Goal: Information Seeking & Learning: Compare options

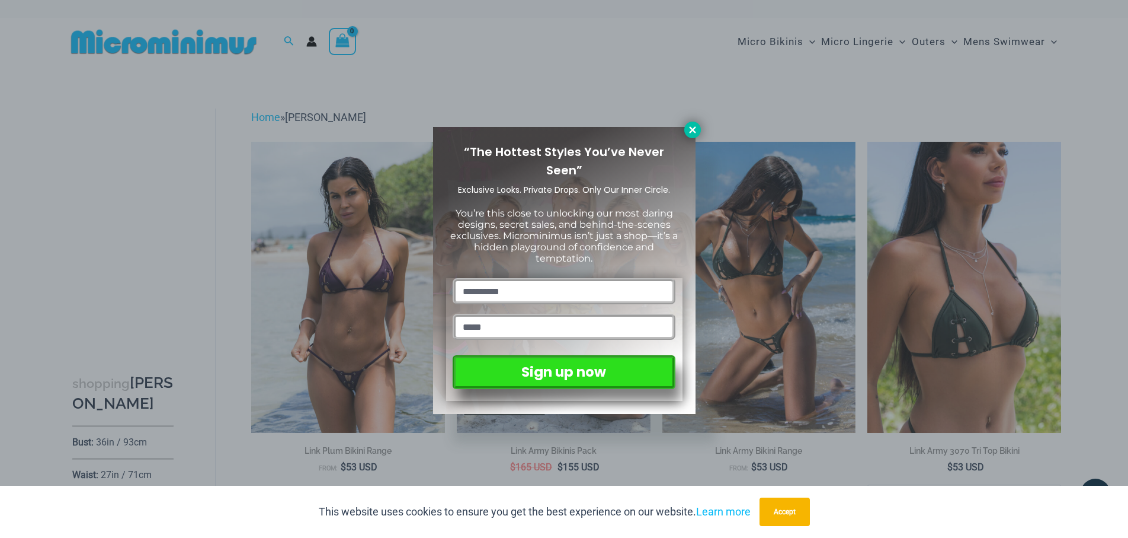
click at [692, 133] on icon at bounding box center [693, 129] width 11 height 11
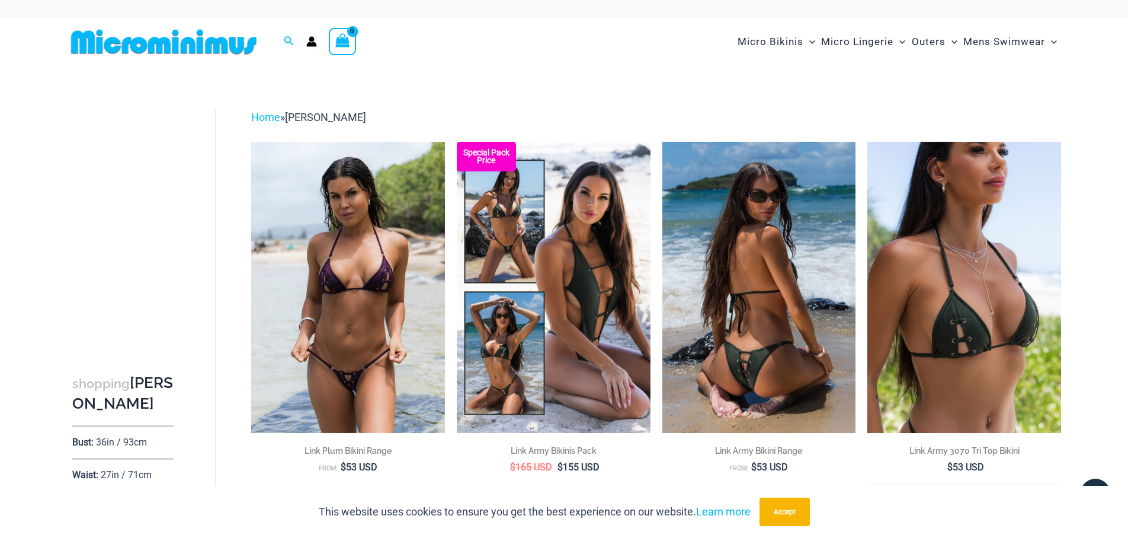
click at [753, 333] on img at bounding box center [760, 287] width 194 height 290
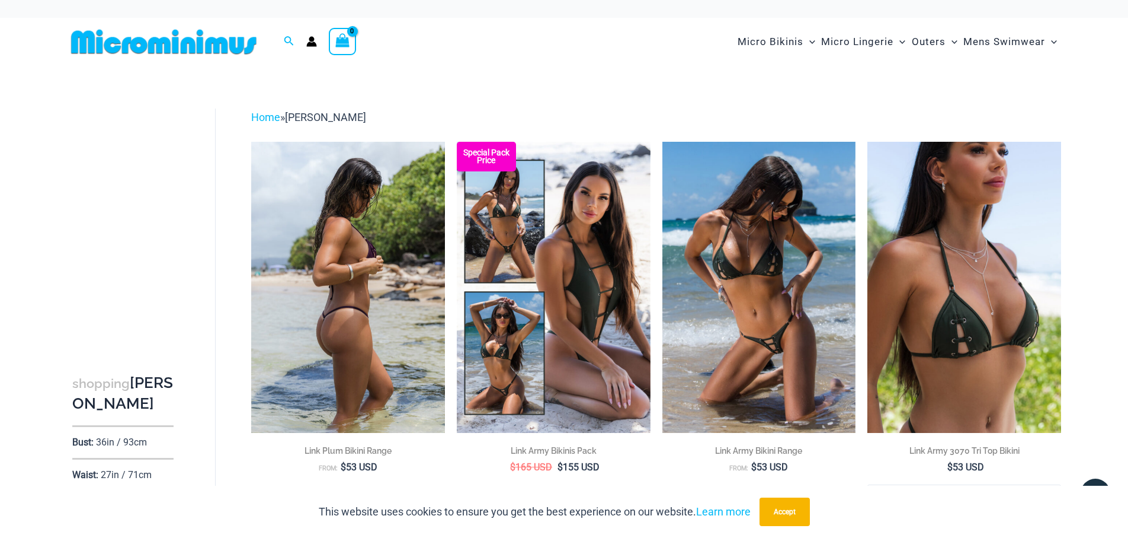
click at [344, 257] on img at bounding box center [348, 287] width 194 height 290
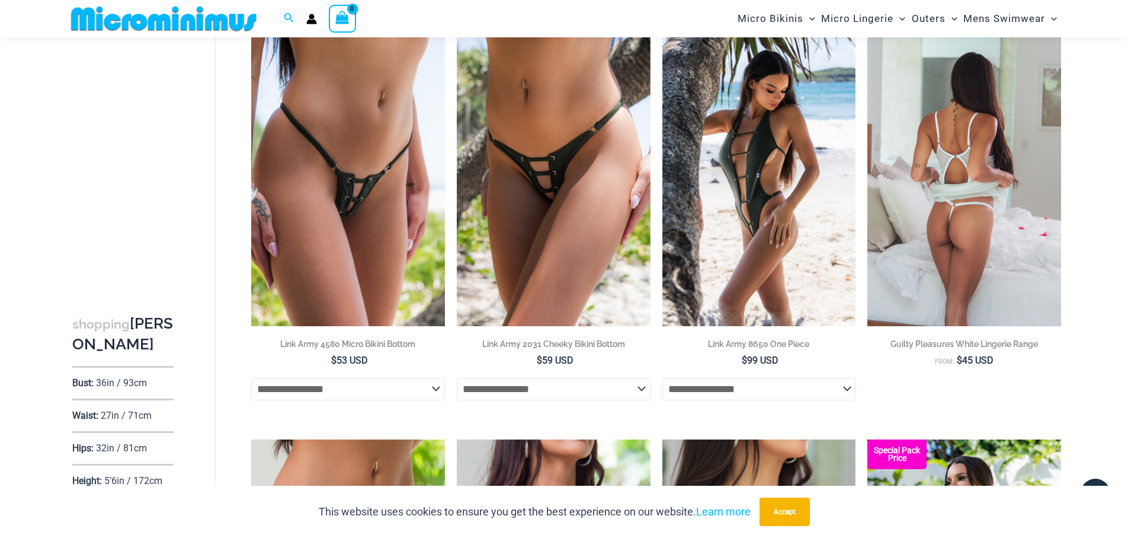
scroll to position [469, 0]
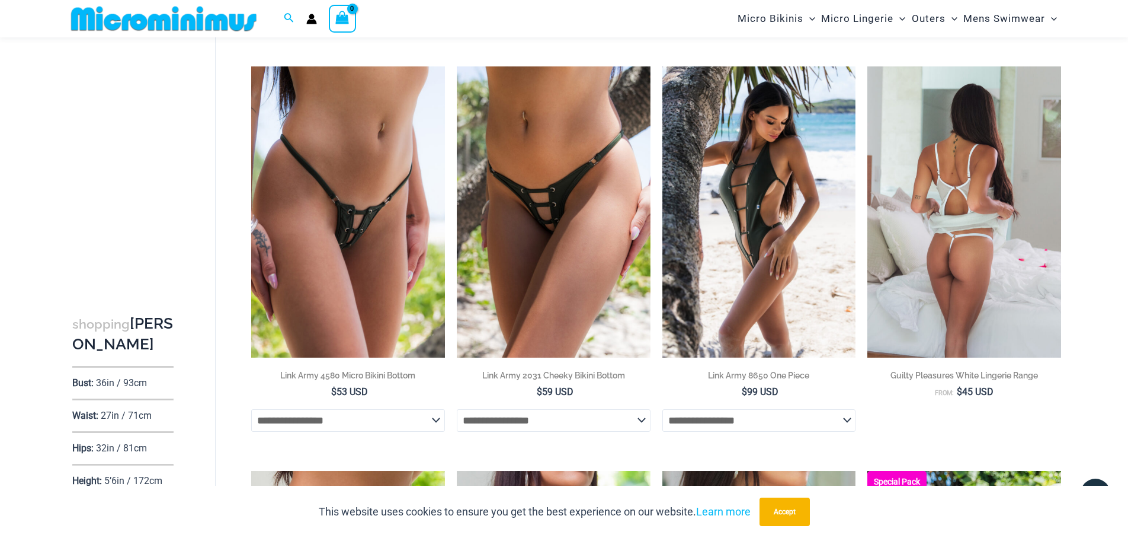
click at [967, 295] on img at bounding box center [965, 211] width 194 height 290
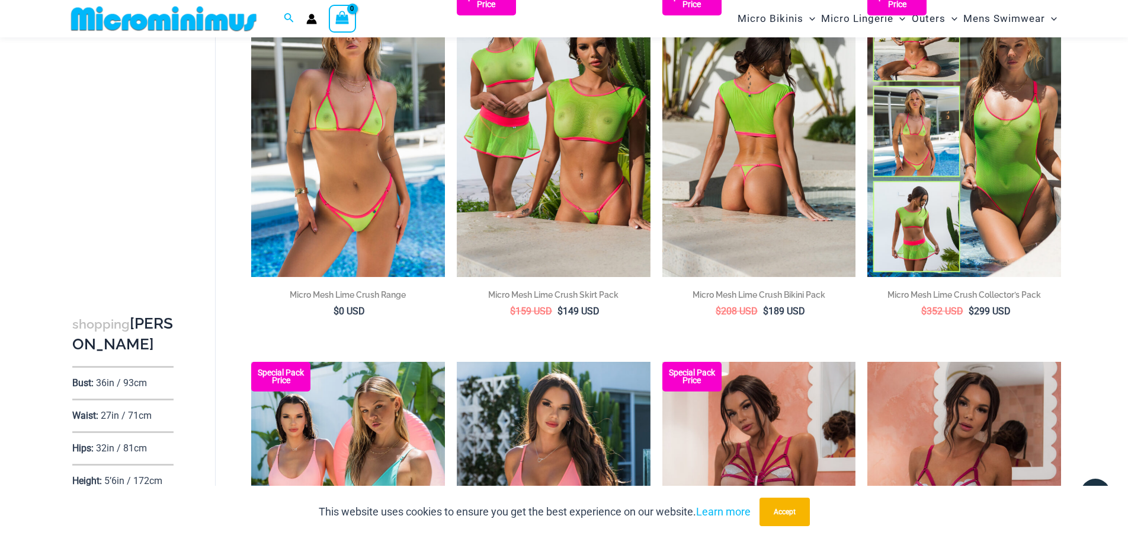
scroll to position [1336, 0]
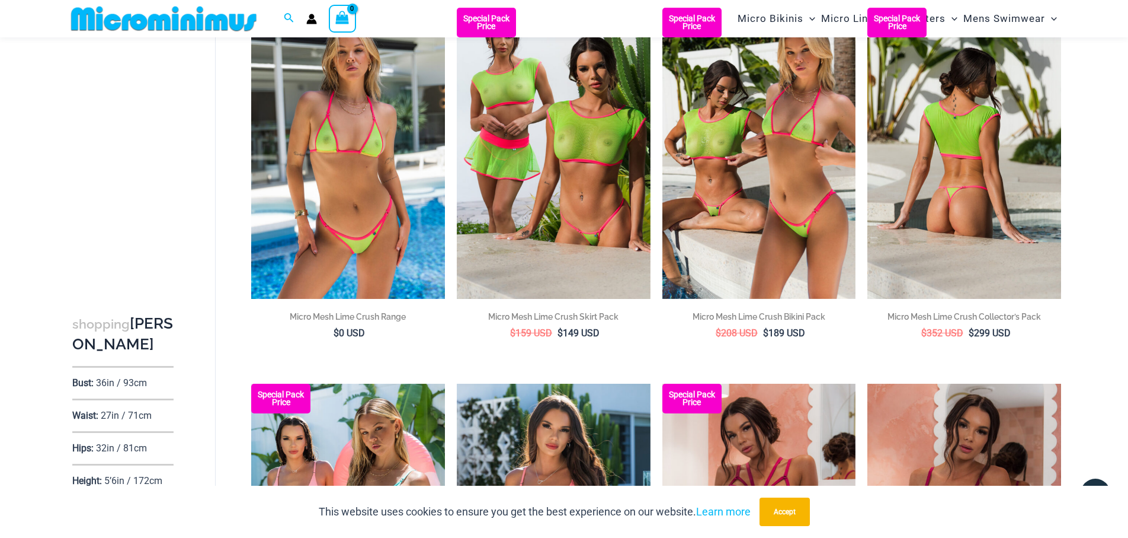
click at [956, 263] on img at bounding box center [965, 153] width 194 height 290
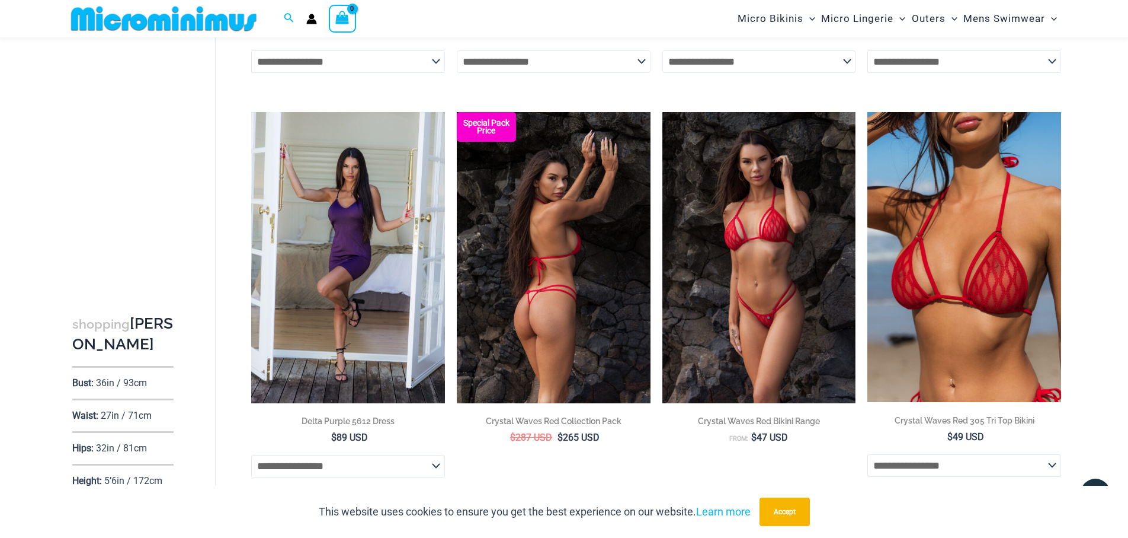
scroll to position [2419, 0]
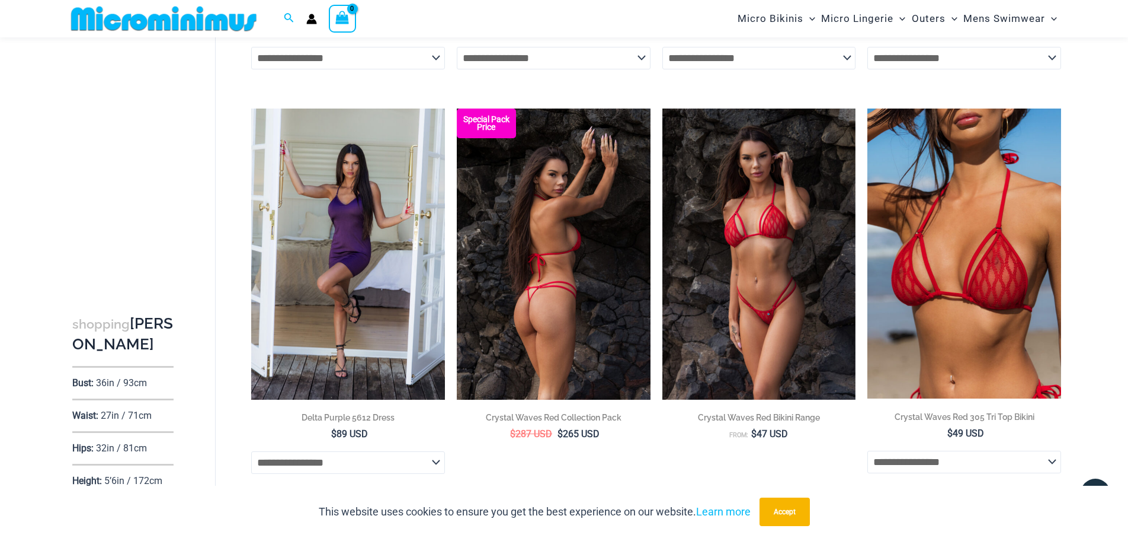
click at [538, 240] on img at bounding box center [554, 253] width 194 height 290
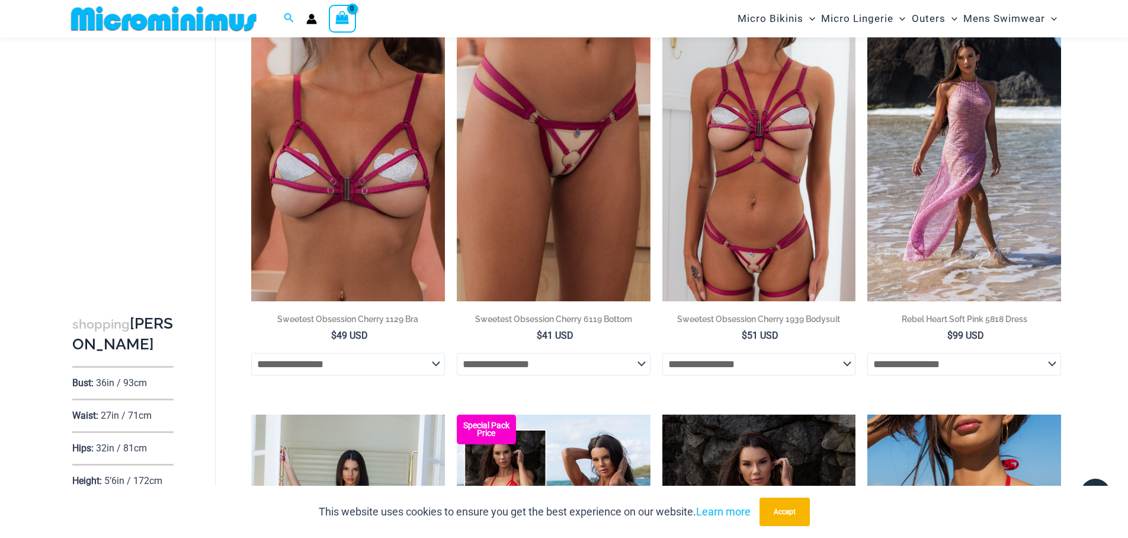
scroll to position [2090, 0]
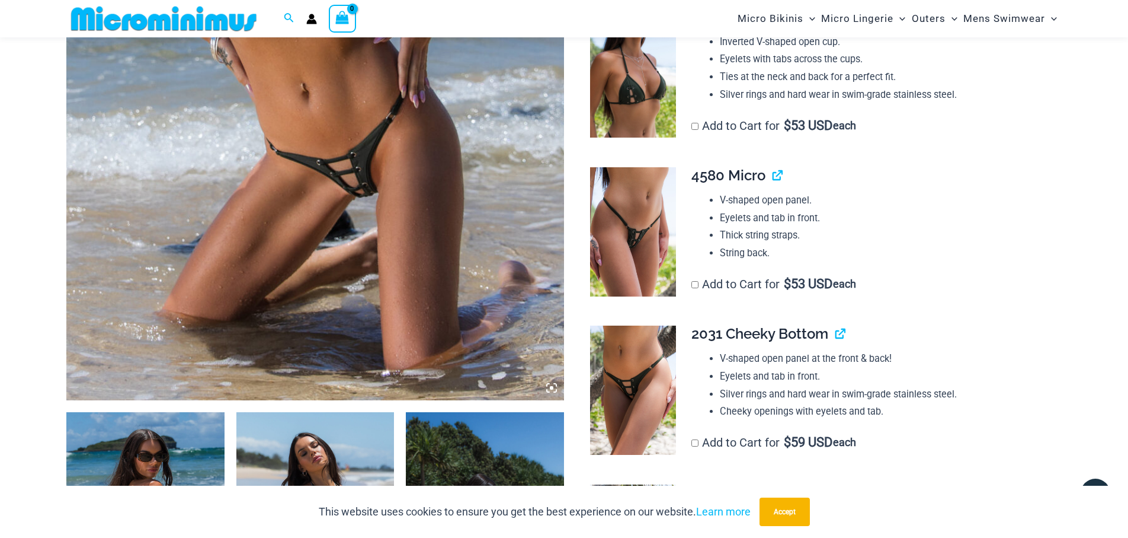
scroll to position [458, 0]
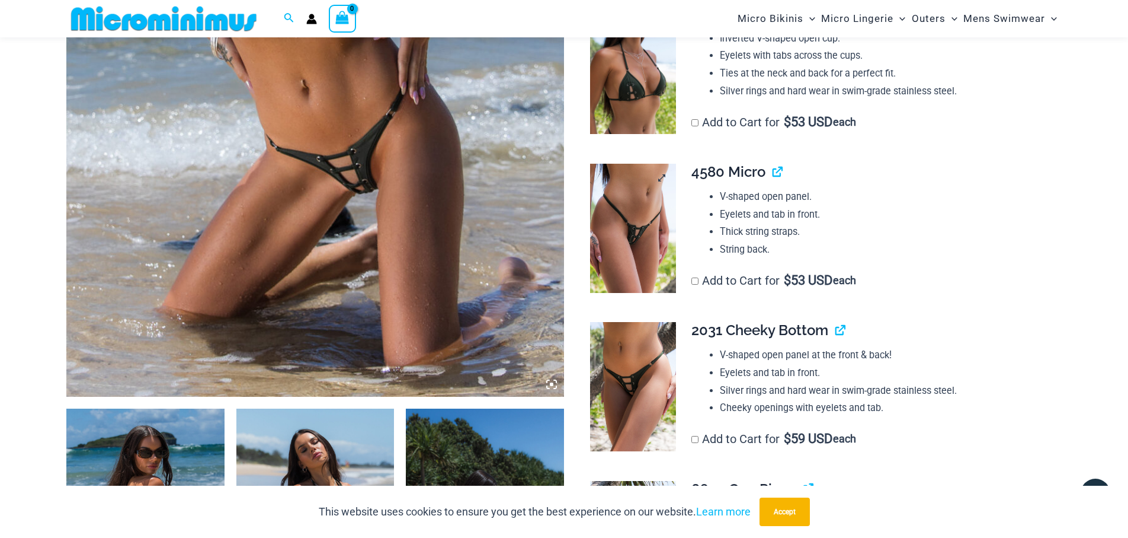
click at [626, 247] on img at bounding box center [633, 228] width 86 height 129
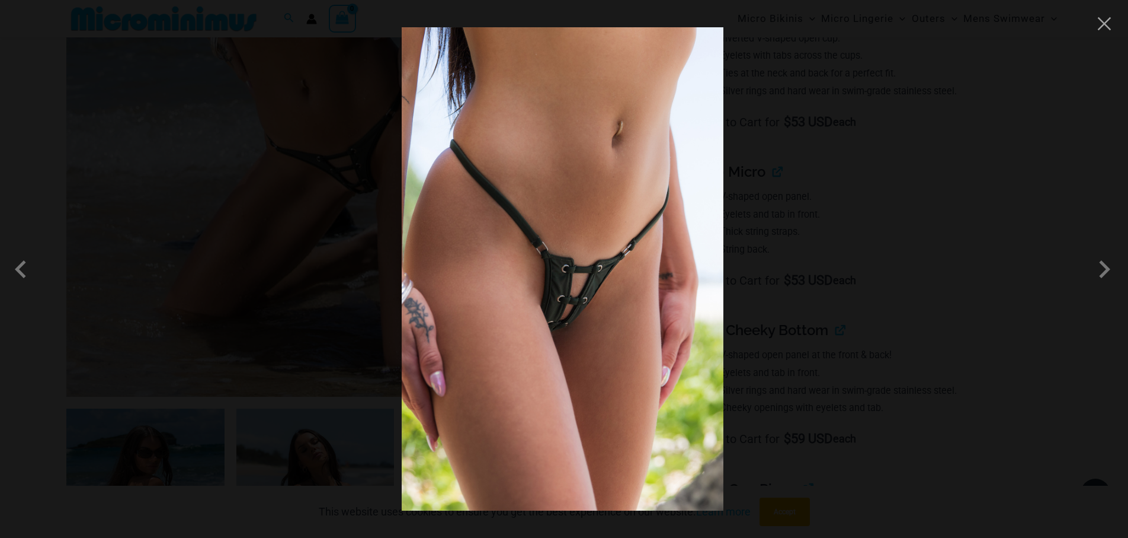
click at [582, 321] on img at bounding box center [563, 268] width 322 height 483
click at [1105, 266] on span at bounding box center [1105, 269] width 36 height 36
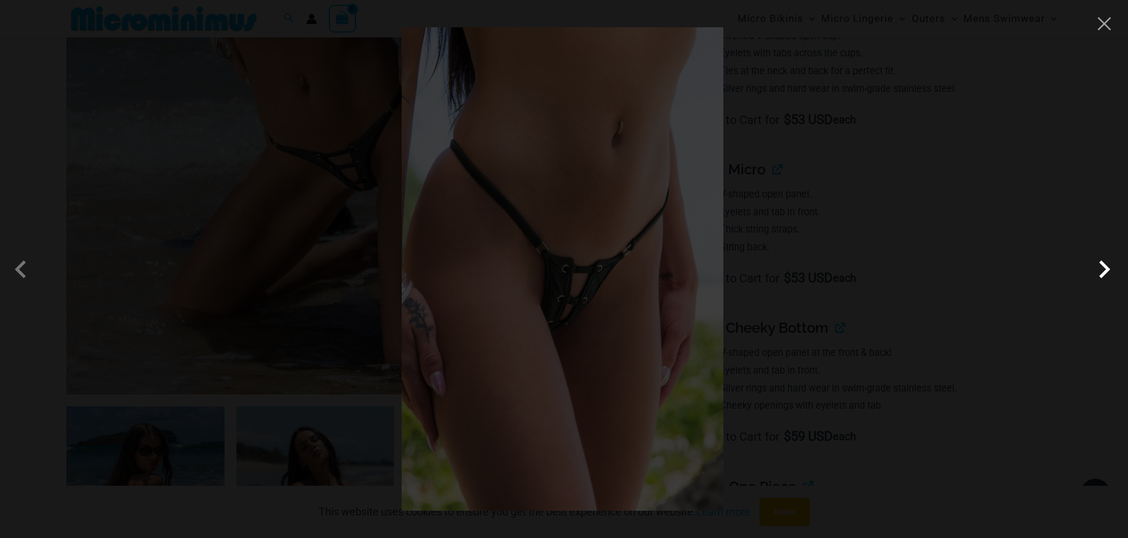
scroll to position [462, 1]
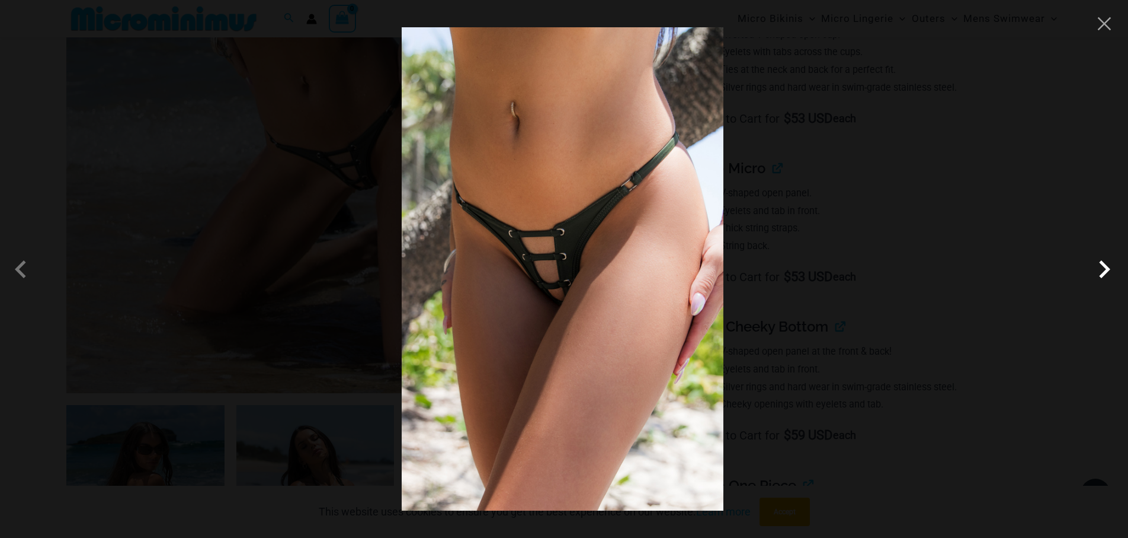
click at [1105, 266] on span at bounding box center [1105, 269] width 36 height 36
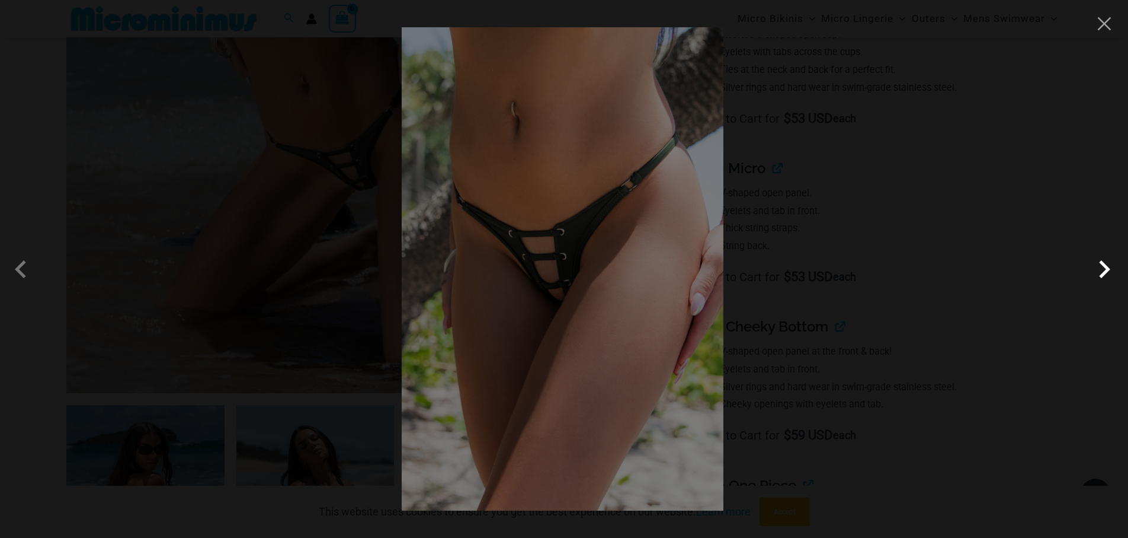
scroll to position [462, 1]
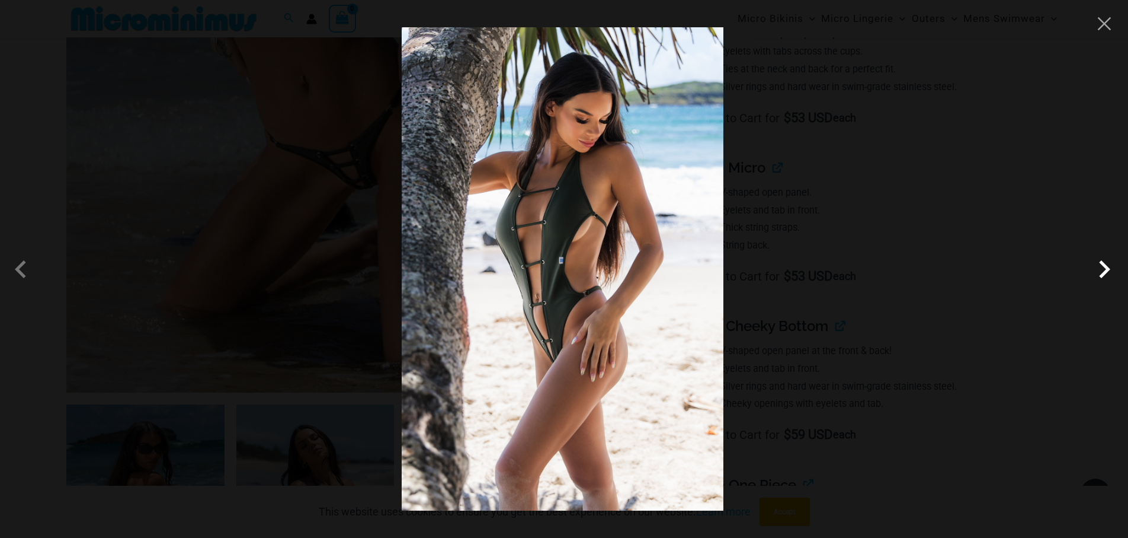
click at [1105, 266] on span at bounding box center [1105, 269] width 36 height 36
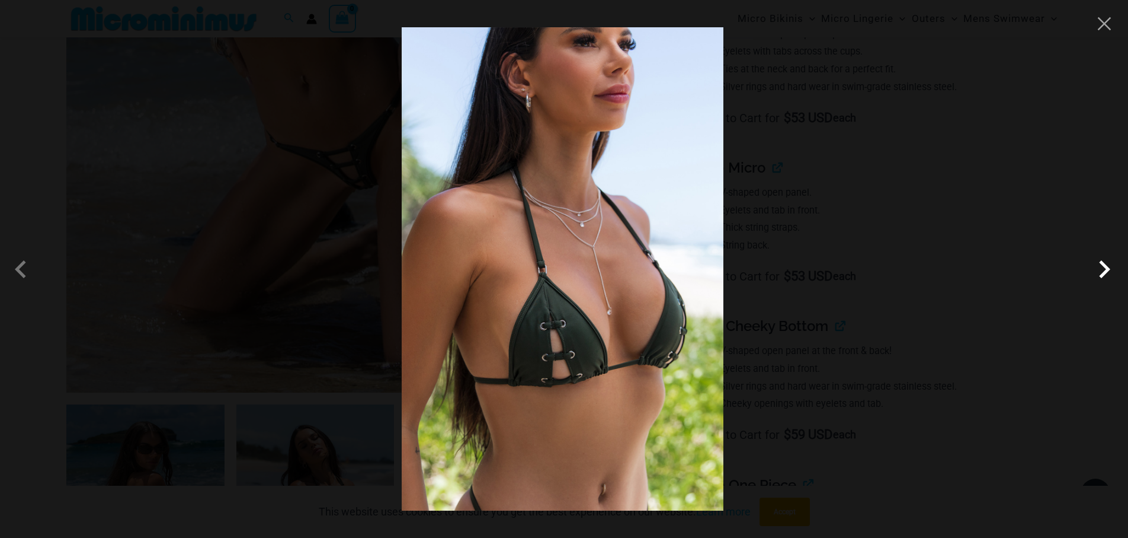
click at [1105, 266] on span at bounding box center [1105, 269] width 36 height 36
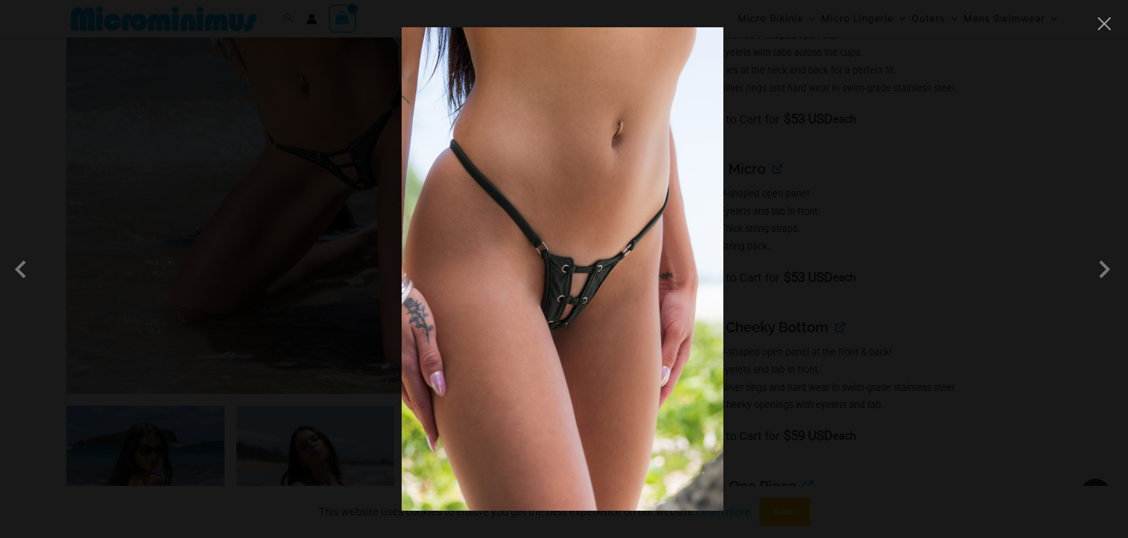
scroll to position [461, 0]
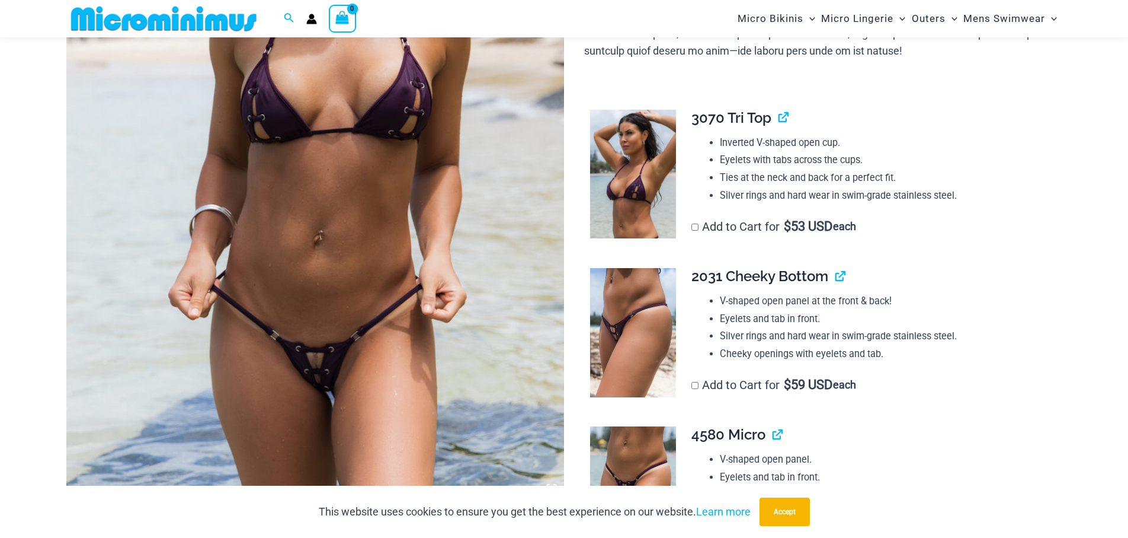
scroll to position [355, 0]
click at [632, 328] on img at bounding box center [633, 331] width 86 height 129
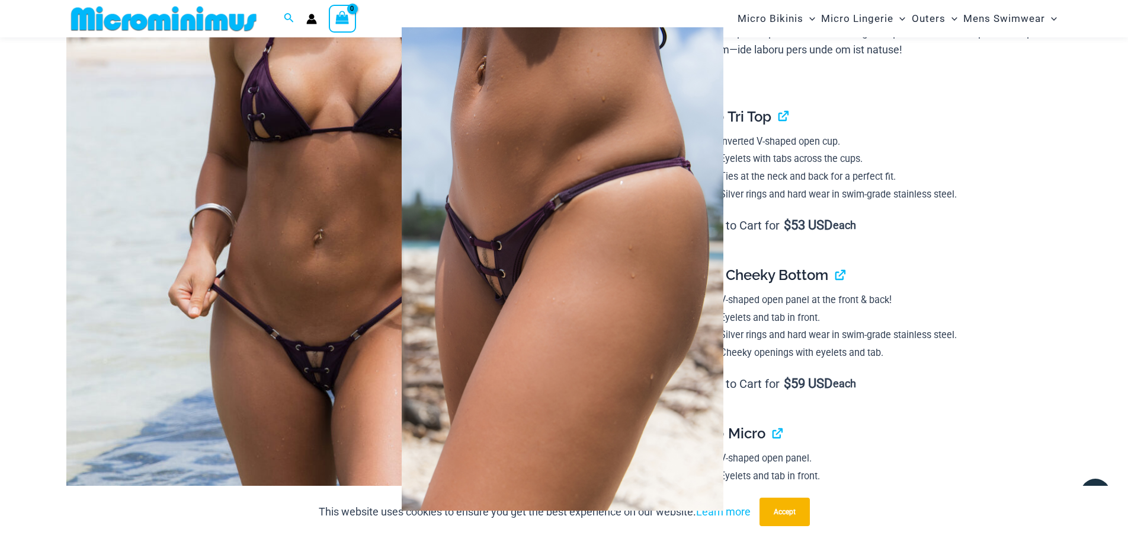
click at [643, 276] on img at bounding box center [563, 268] width 322 height 483
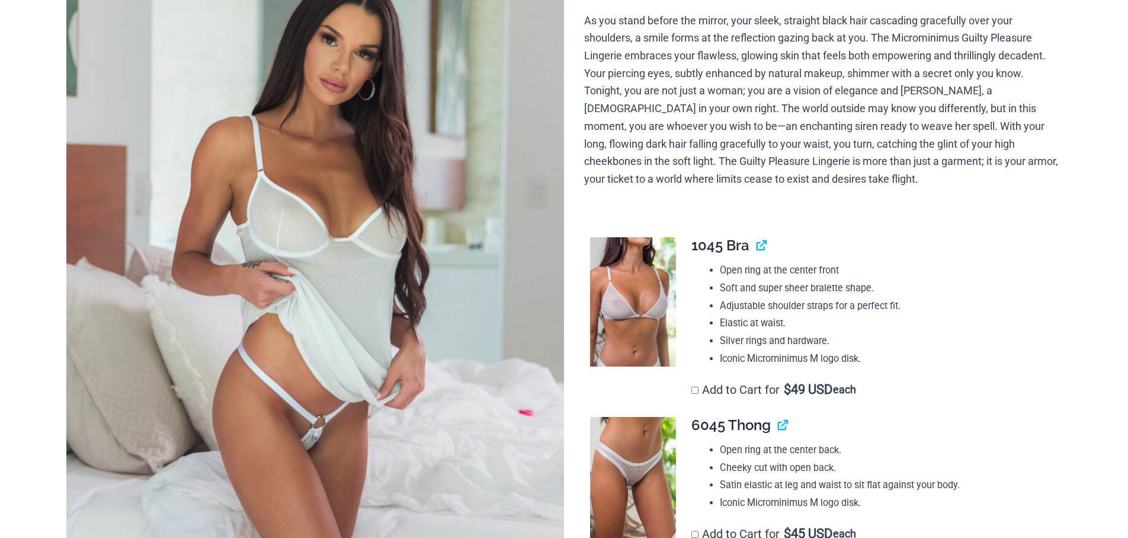
scroll to position [290, 0]
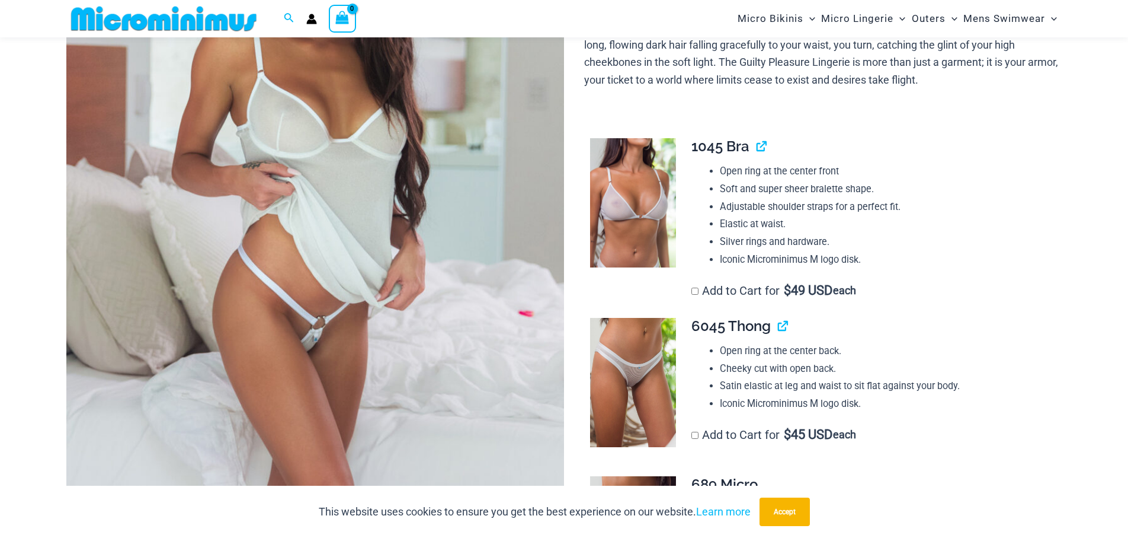
click at [405, 334] on img at bounding box center [315, 191] width 498 height 747
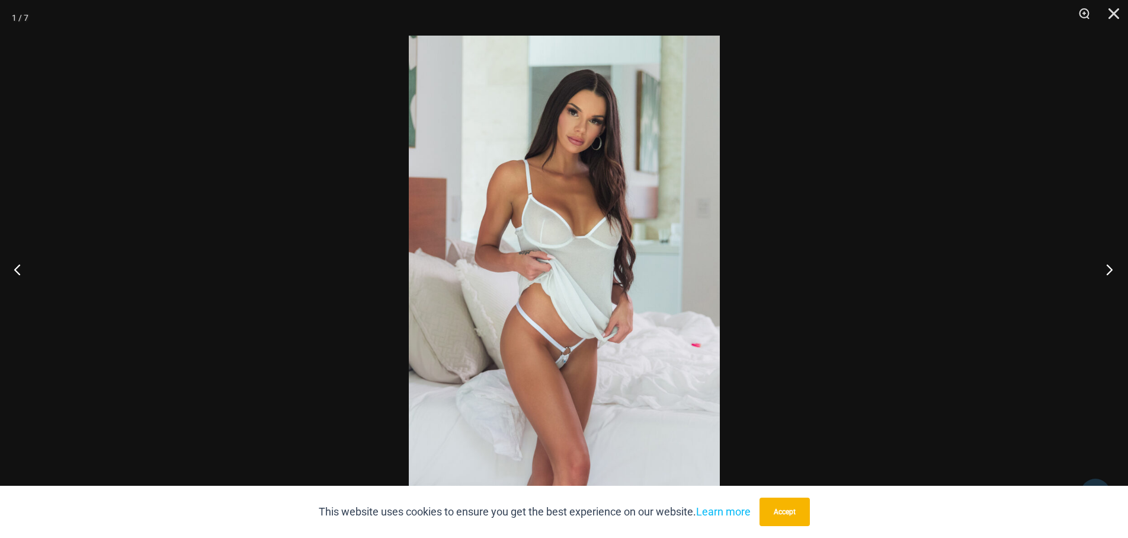
click at [1111, 271] on button "Next" at bounding box center [1106, 268] width 44 height 59
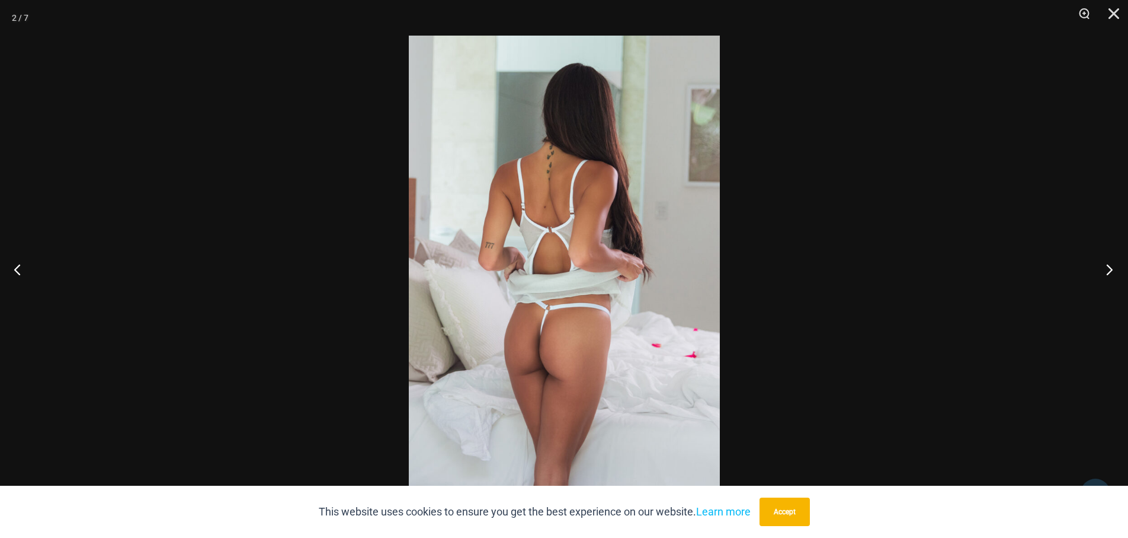
click at [1111, 271] on button "Next" at bounding box center [1106, 268] width 44 height 59
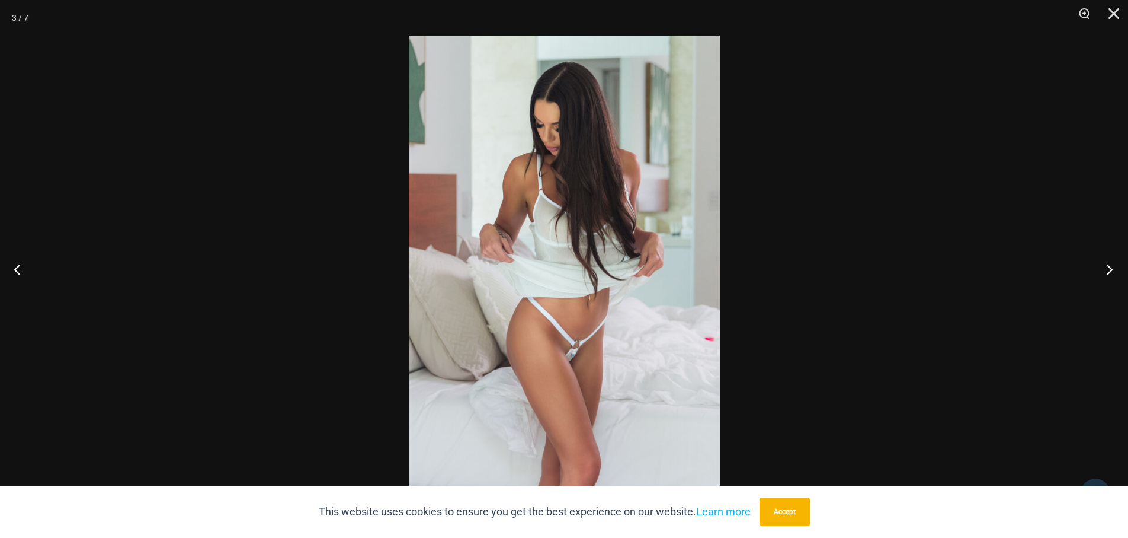
click at [1111, 271] on button "Next" at bounding box center [1106, 268] width 44 height 59
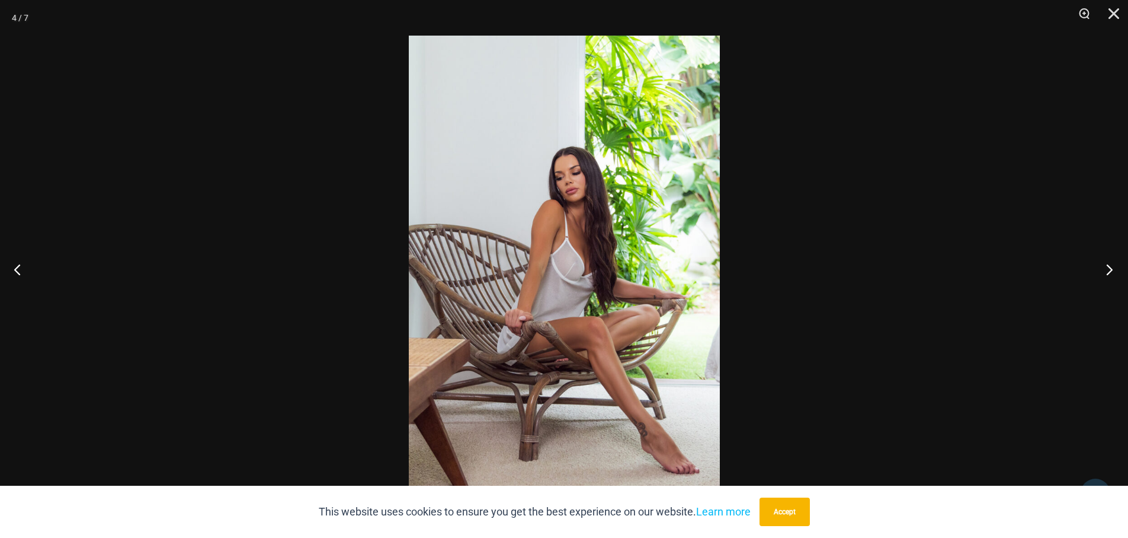
click at [1111, 271] on button "Next" at bounding box center [1106, 268] width 44 height 59
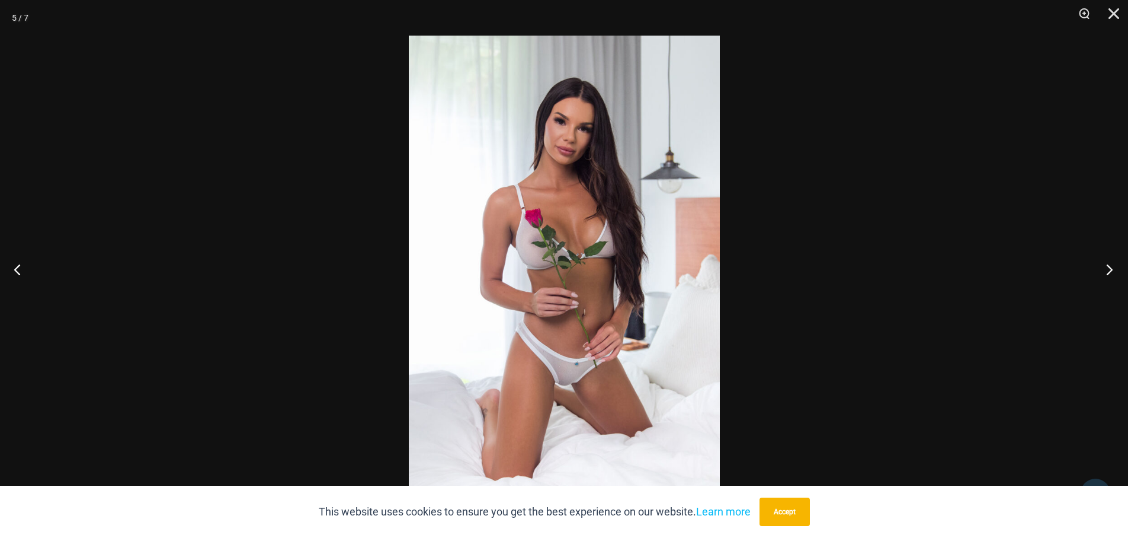
click at [1111, 271] on button "Next" at bounding box center [1106, 268] width 44 height 59
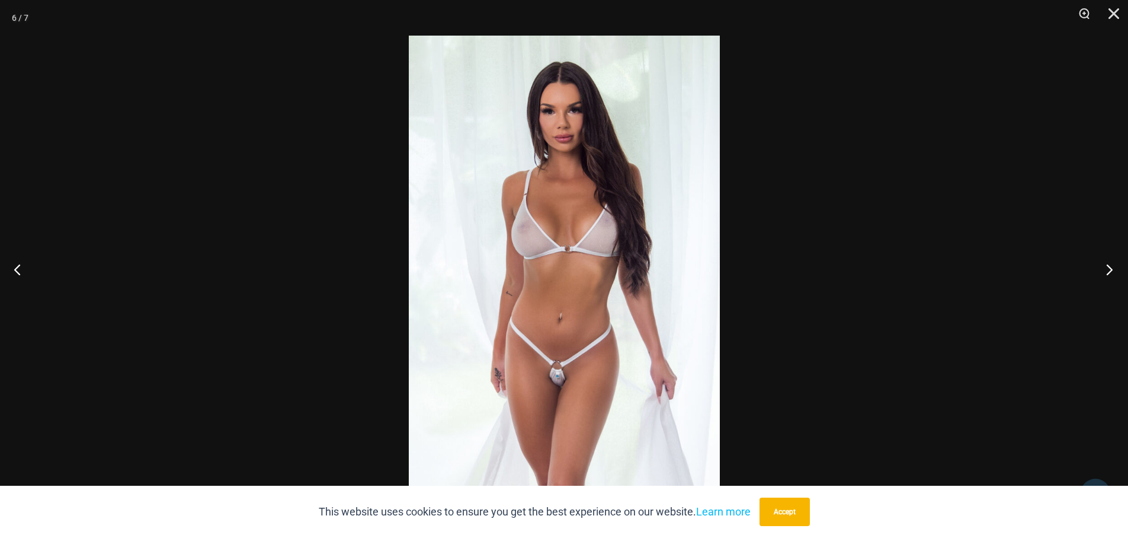
click at [1111, 271] on button "Next" at bounding box center [1106, 268] width 44 height 59
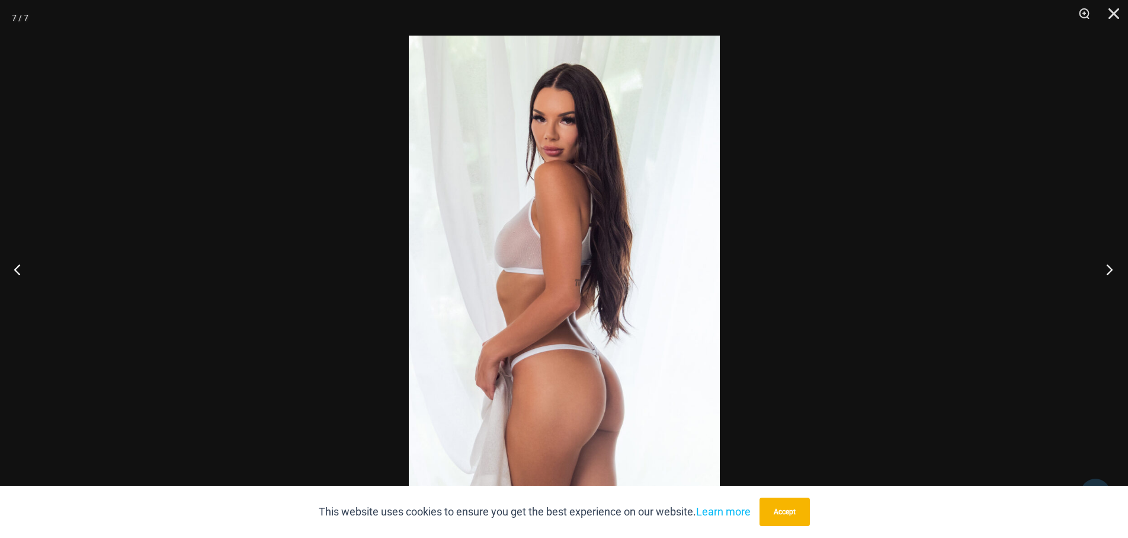
click at [1111, 271] on button "Next" at bounding box center [1106, 268] width 44 height 59
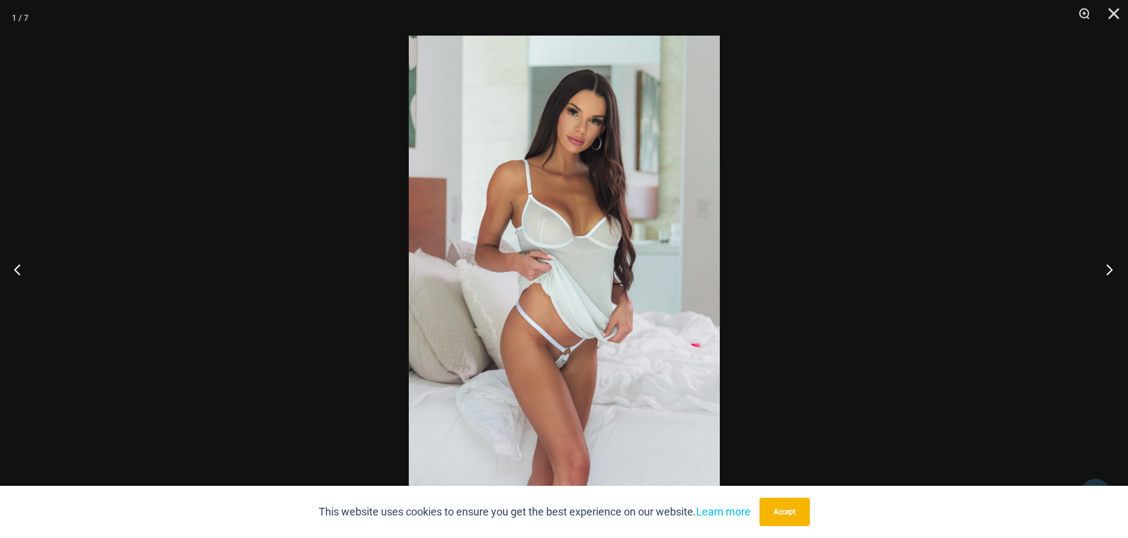
click at [1111, 271] on button "Next" at bounding box center [1106, 268] width 44 height 59
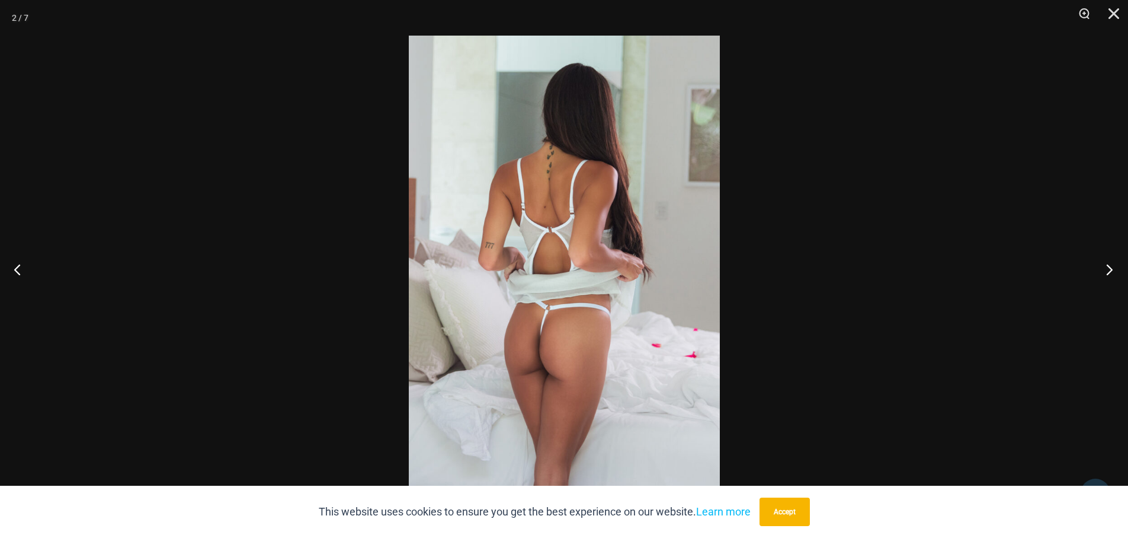
click at [1110, 271] on button "Next" at bounding box center [1106, 268] width 44 height 59
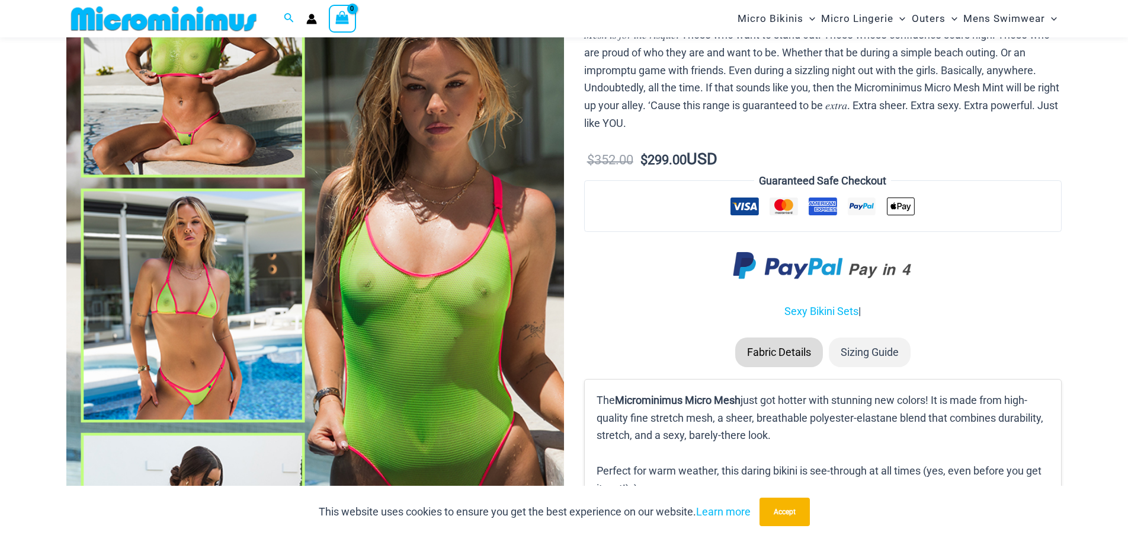
scroll to position [225, 0]
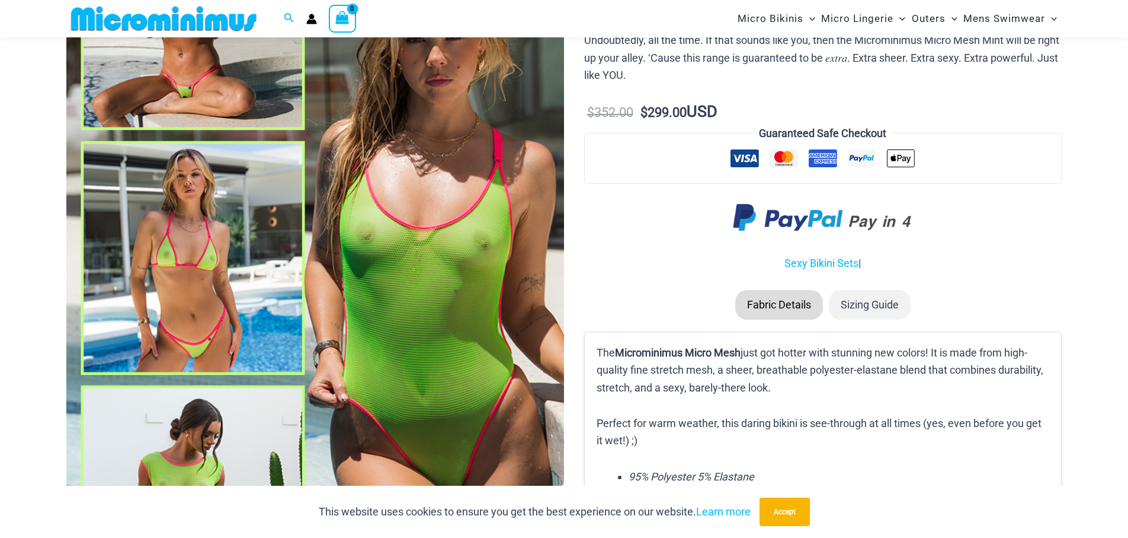
click at [448, 272] on img at bounding box center [315, 257] width 498 height 747
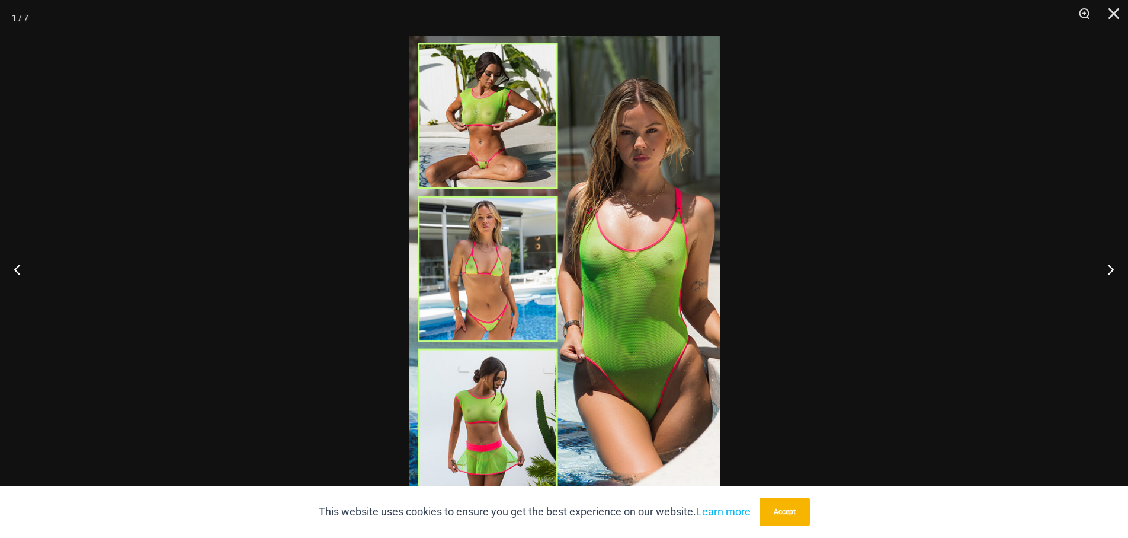
click at [638, 315] on img at bounding box center [564, 269] width 311 height 466
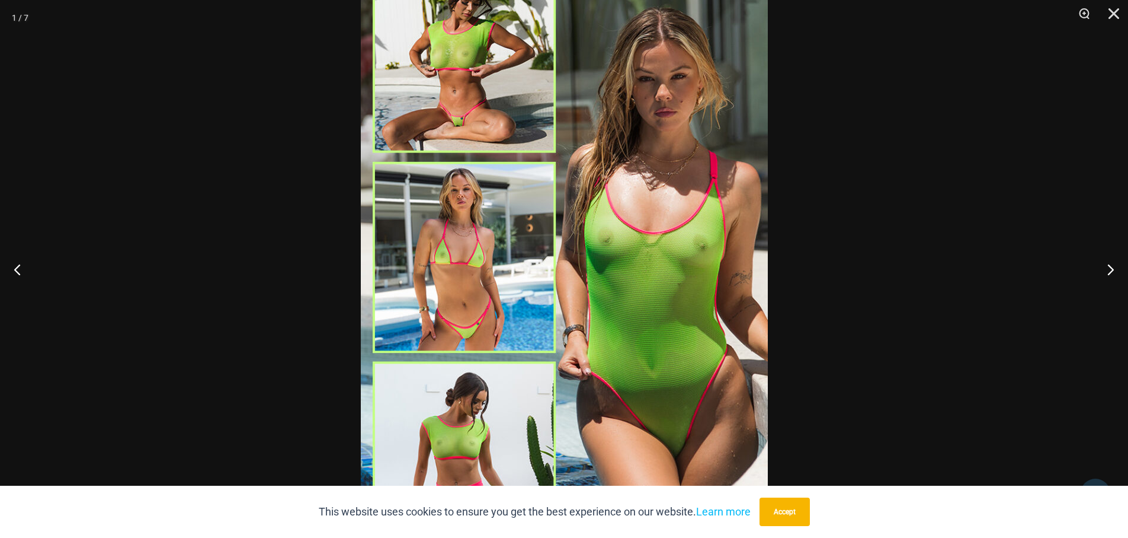
click at [456, 274] on img at bounding box center [564, 257] width 407 height 610
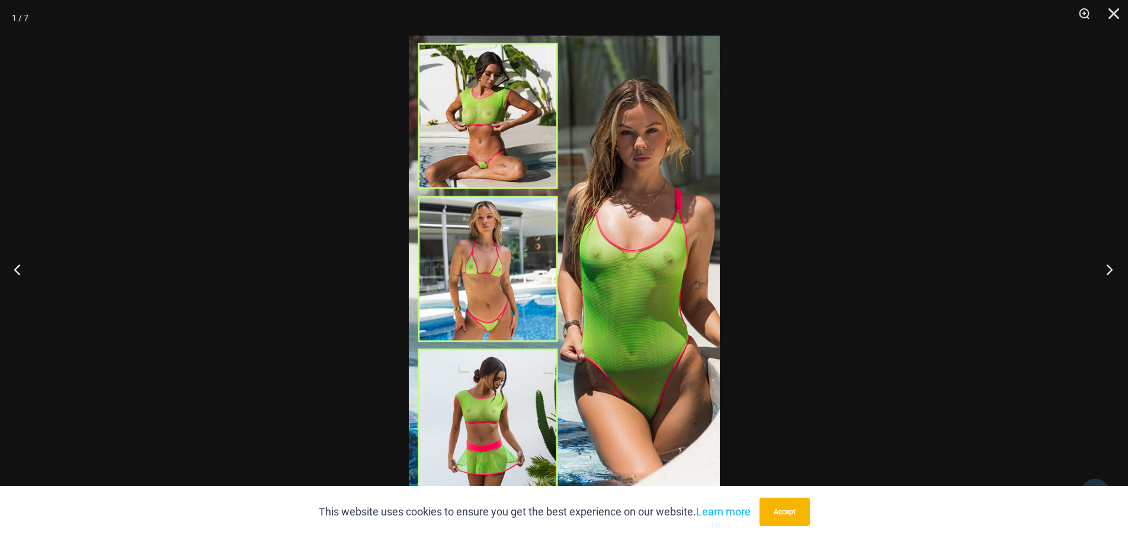
click at [1113, 269] on button "Next" at bounding box center [1106, 268] width 44 height 59
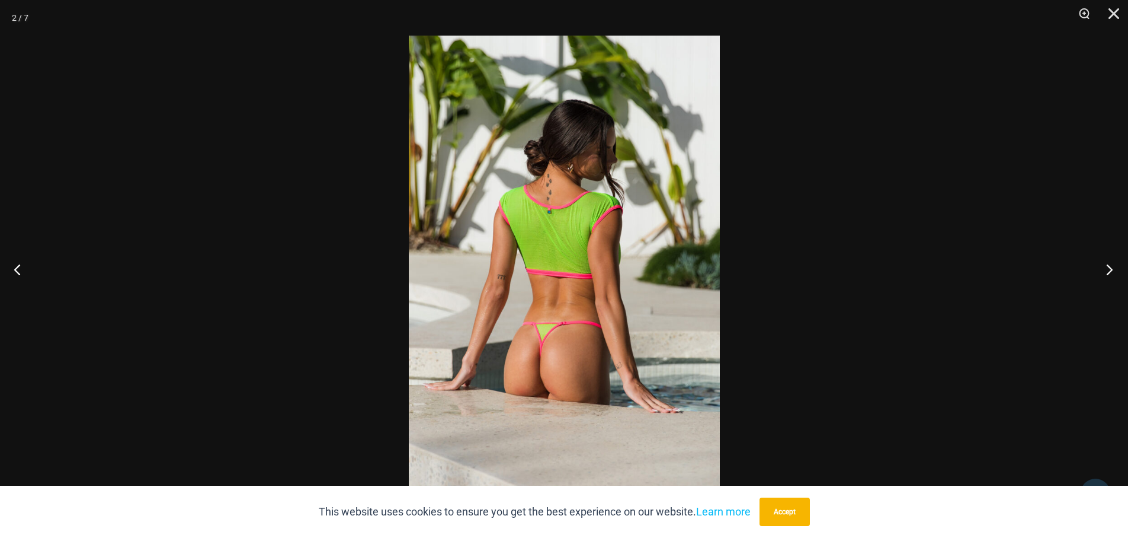
click at [1113, 269] on button "Next" at bounding box center [1106, 268] width 44 height 59
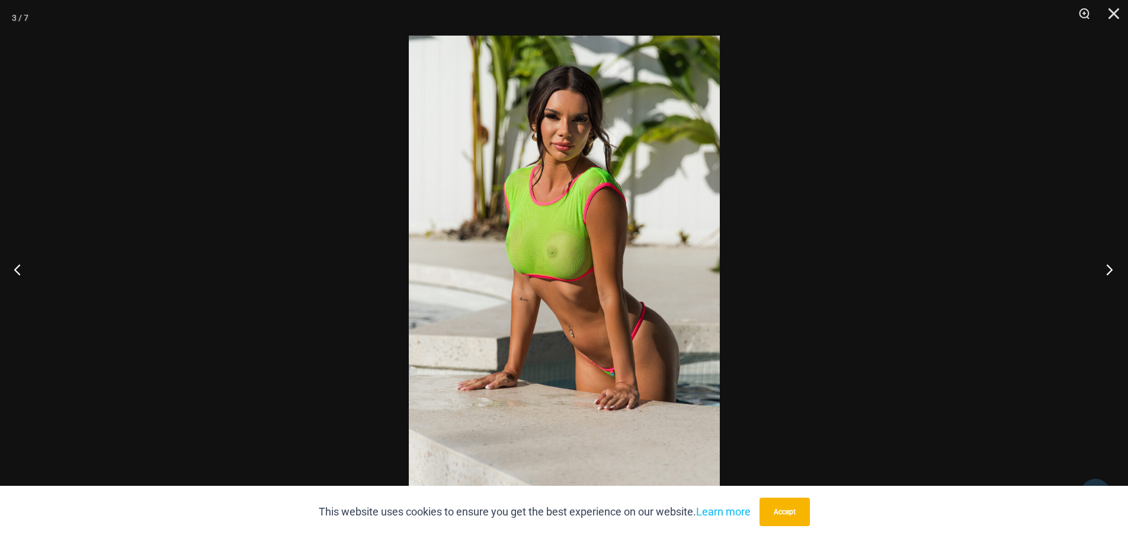
click at [1113, 269] on button "Next" at bounding box center [1106, 268] width 44 height 59
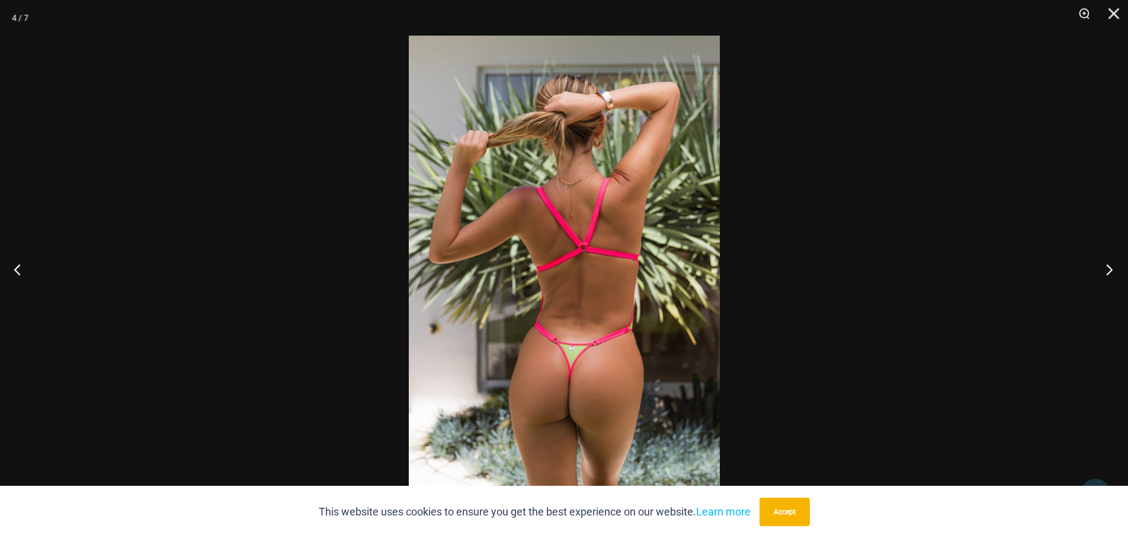
click at [1113, 269] on button "Next" at bounding box center [1106, 268] width 44 height 59
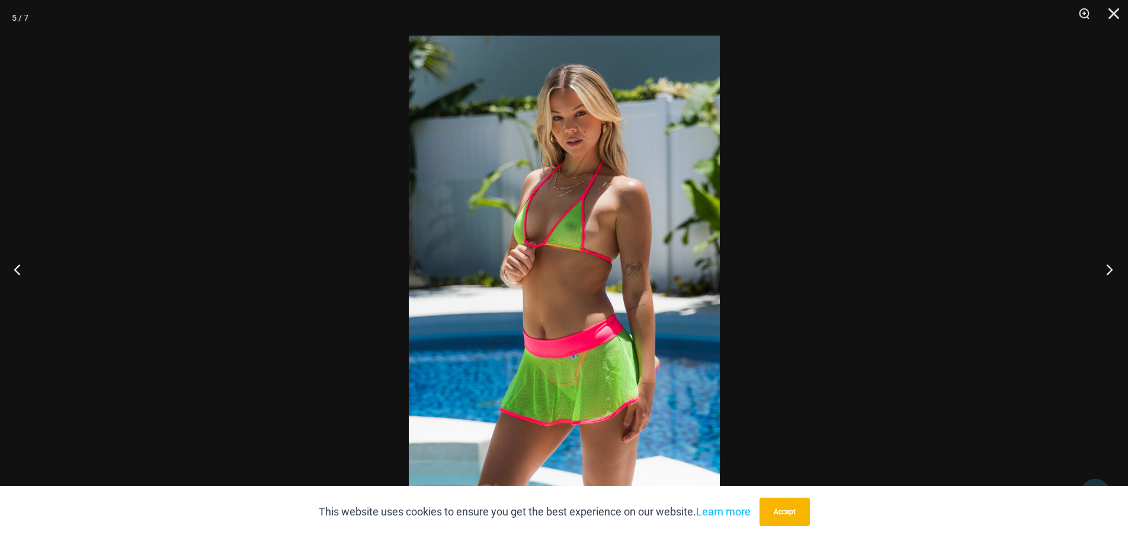
click at [1113, 269] on button "Next" at bounding box center [1106, 268] width 44 height 59
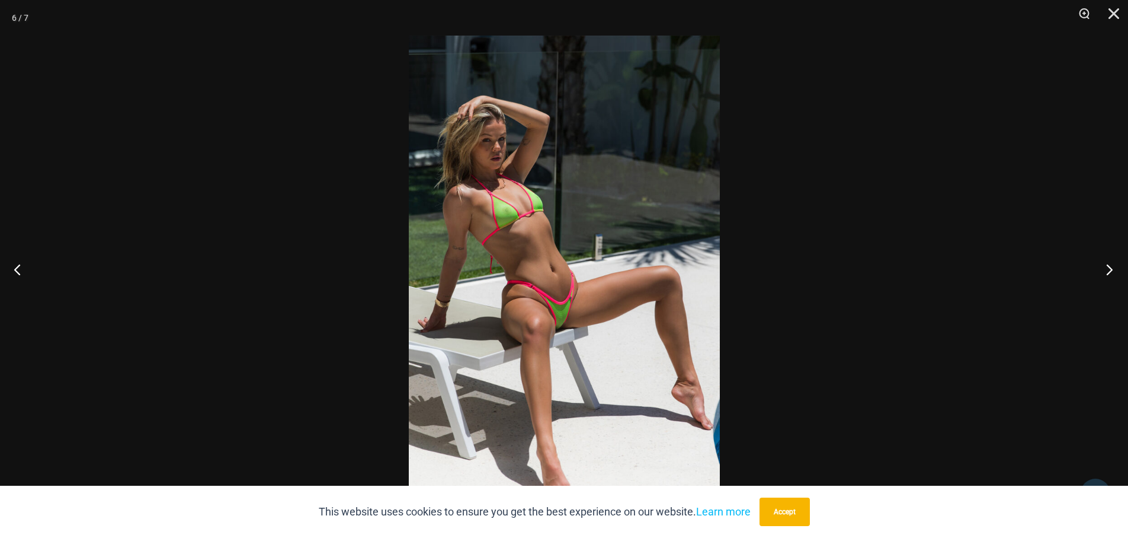
click at [1113, 269] on button "Next" at bounding box center [1106, 268] width 44 height 59
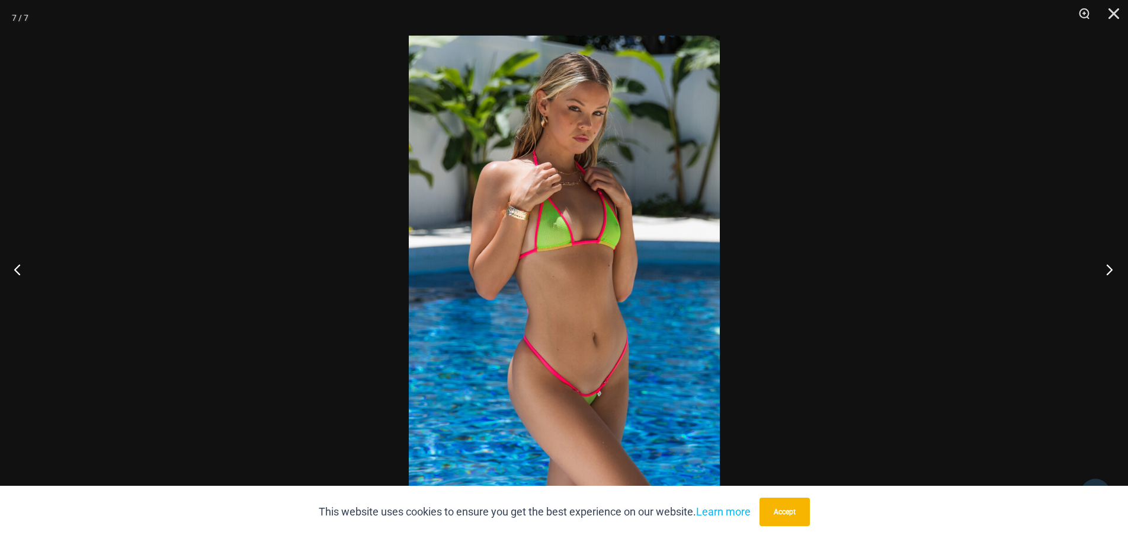
click at [1113, 269] on button "Next" at bounding box center [1106, 268] width 44 height 59
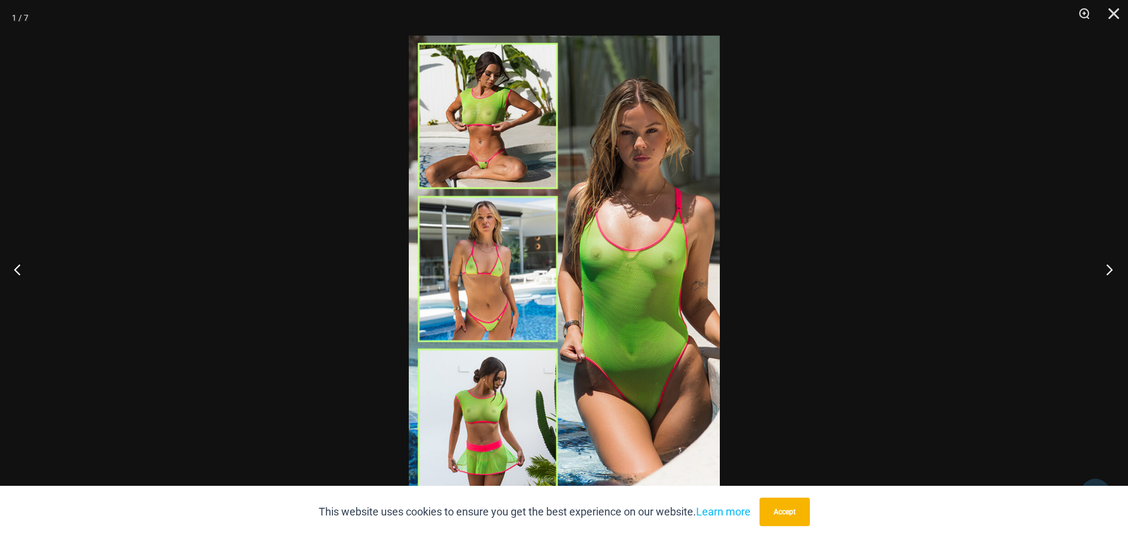
click at [1113, 269] on button "Next" at bounding box center [1106, 268] width 44 height 59
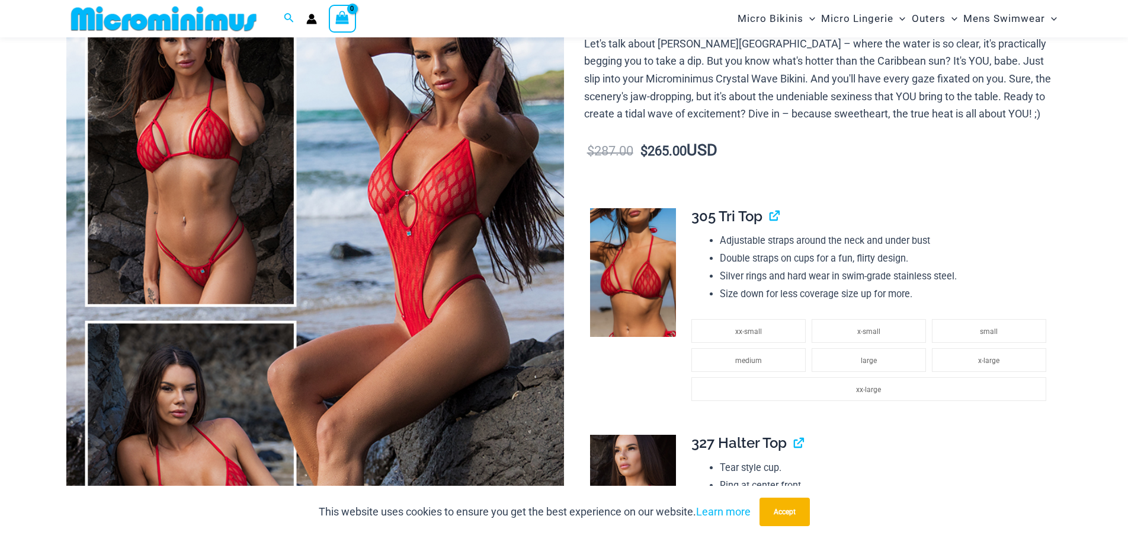
scroll to position [186, 0]
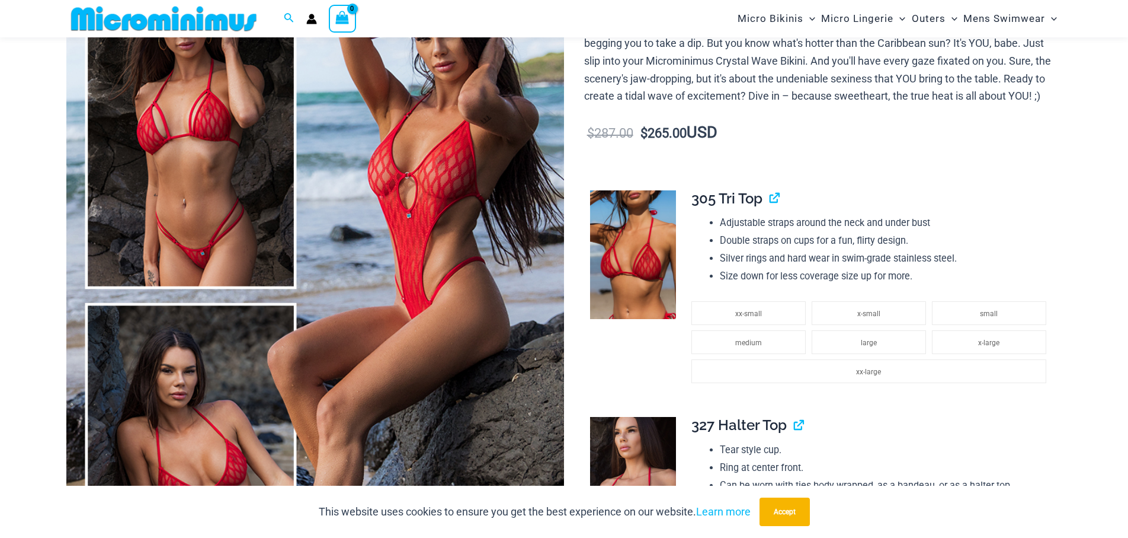
click at [472, 238] on img at bounding box center [315, 295] width 498 height 747
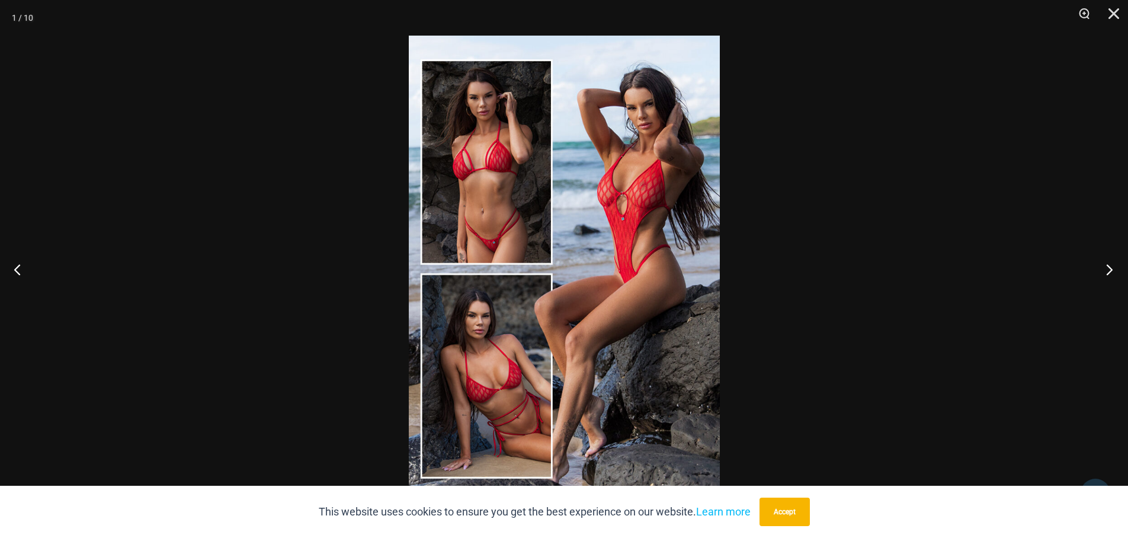
click at [1107, 268] on button "Next" at bounding box center [1106, 268] width 44 height 59
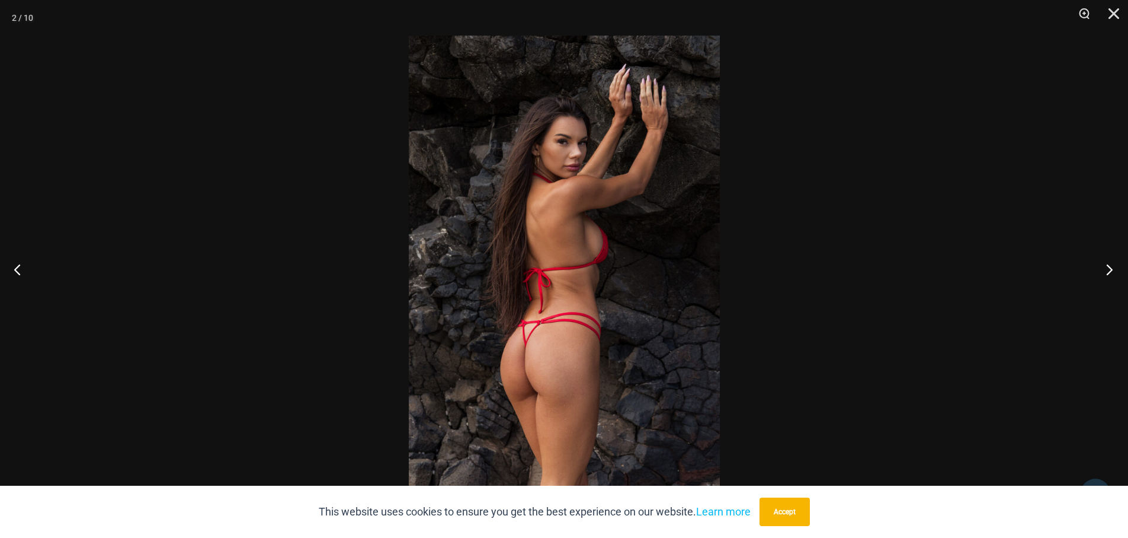
click at [1107, 268] on button "Next" at bounding box center [1106, 268] width 44 height 59
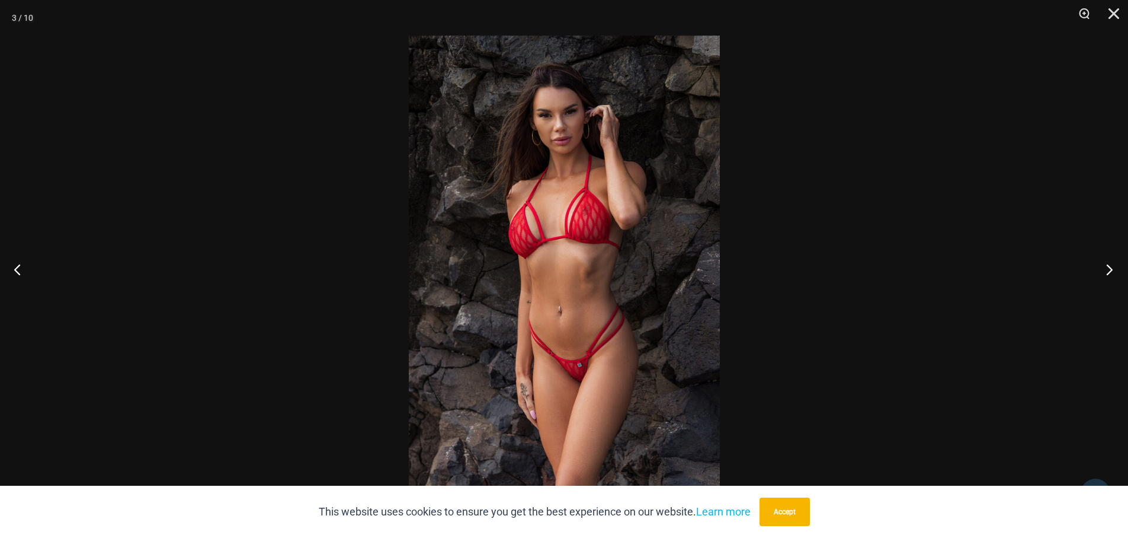
click at [1107, 268] on button "Next" at bounding box center [1106, 268] width 44 height 59
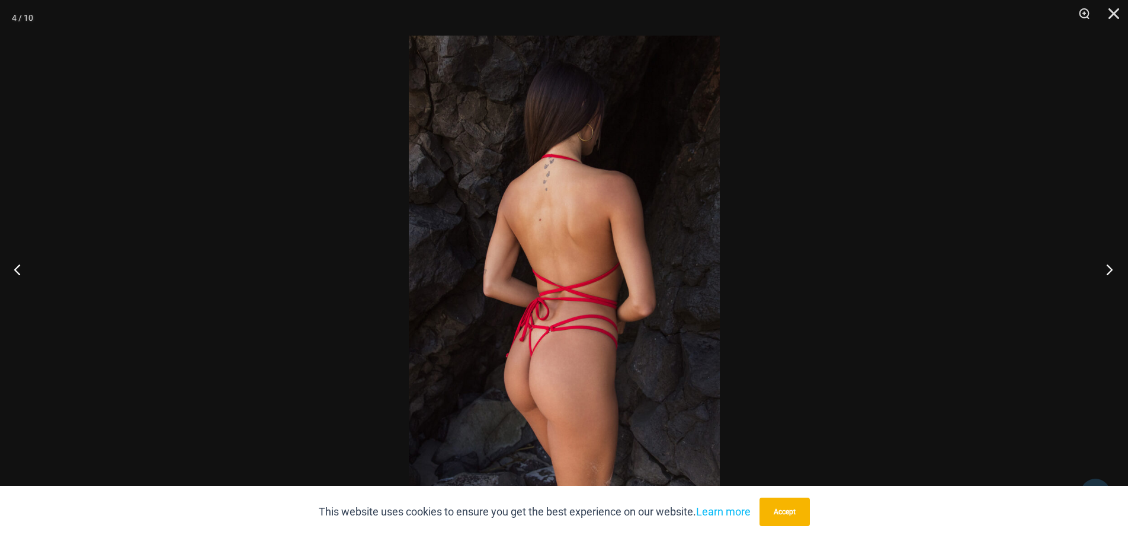
click at [1107, 268] on button "Next" at bounding box center [1106, 268] width 44 height 59
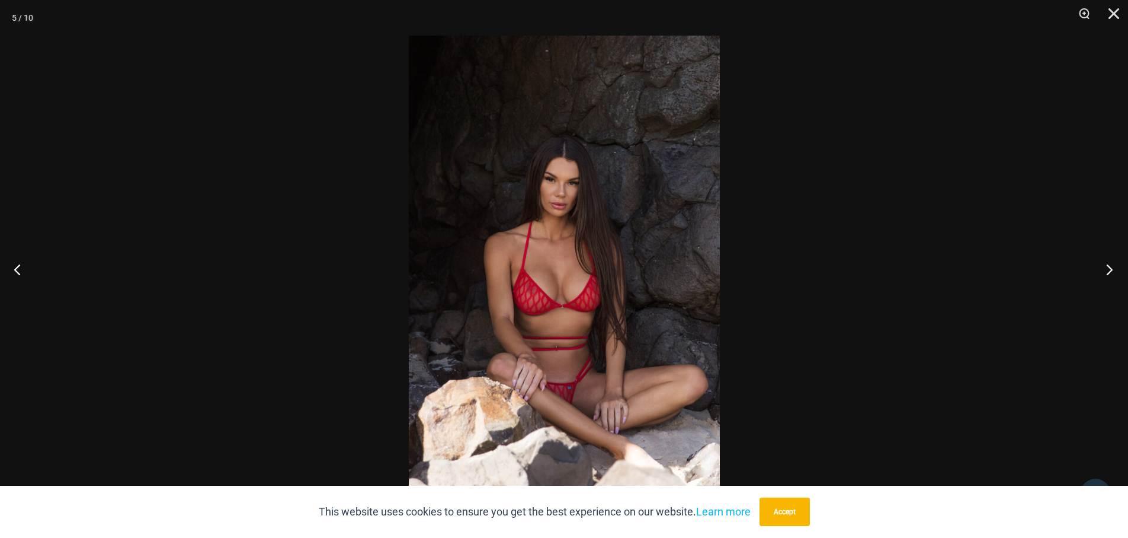
click at [1107, 268] on button "Next" at bounding box center [1106, 268] width 44 height 59
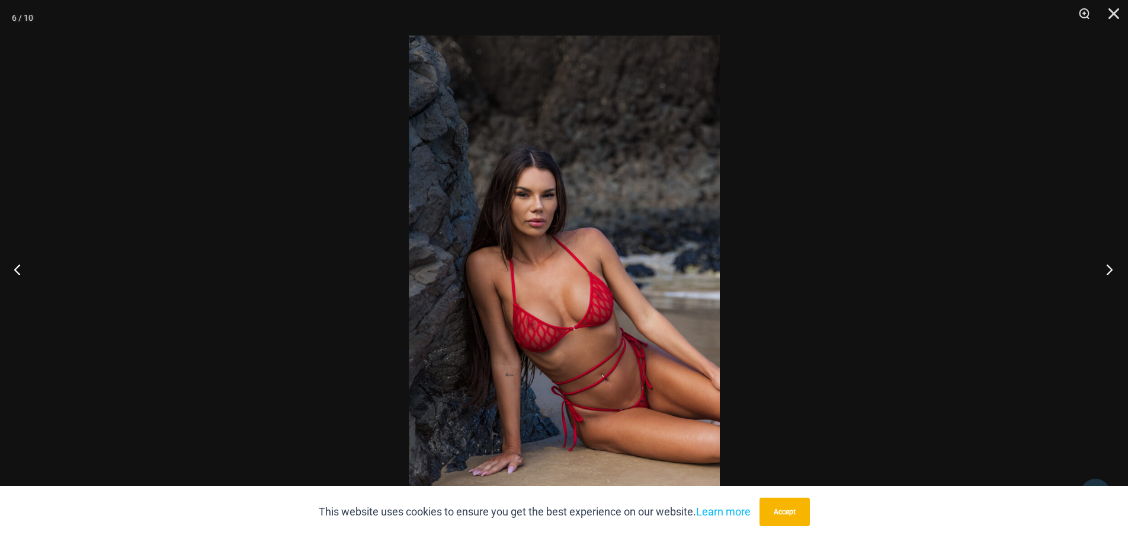
click at [1107, 268] on button "Next" at bounding box center [1106, 268] width 44 height 59
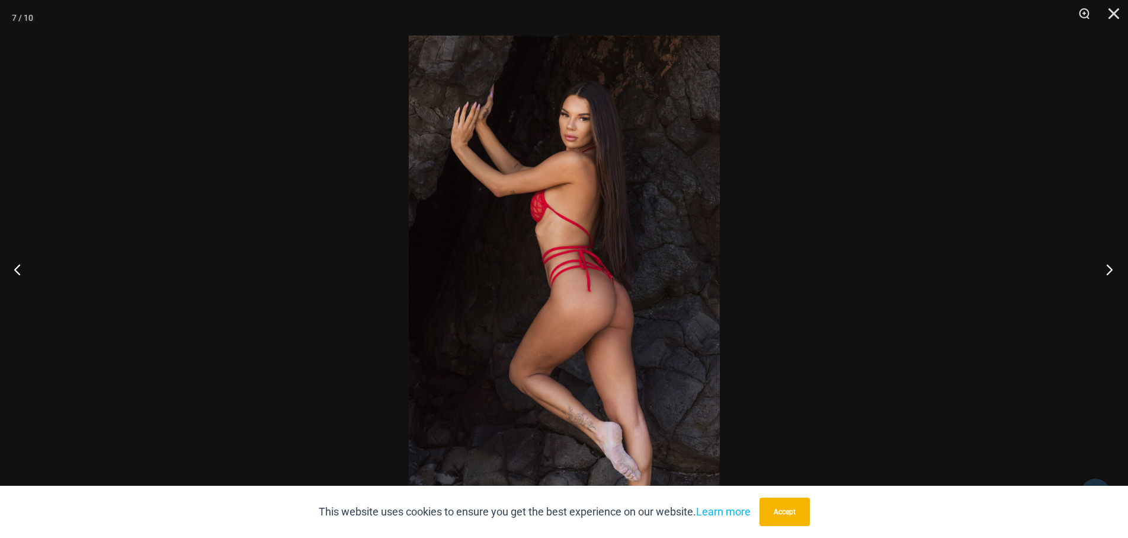
click at [1107, 268] on button "Next" at bounding box center [1106, 268] width 44 height 59
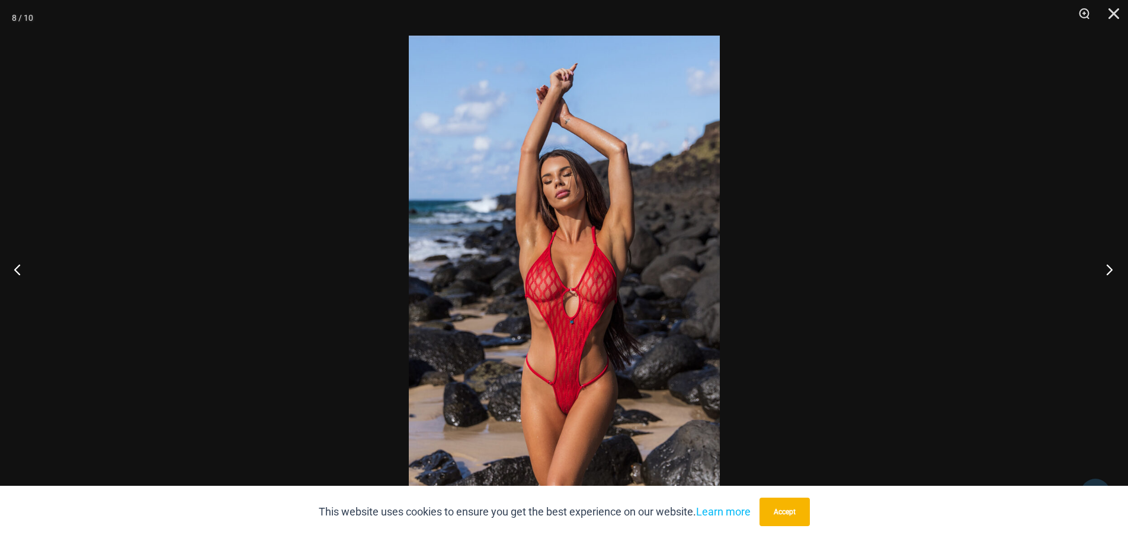
click at [1107, 268] on button "Next" at bounding box center [1106, 268] width 44 height 59
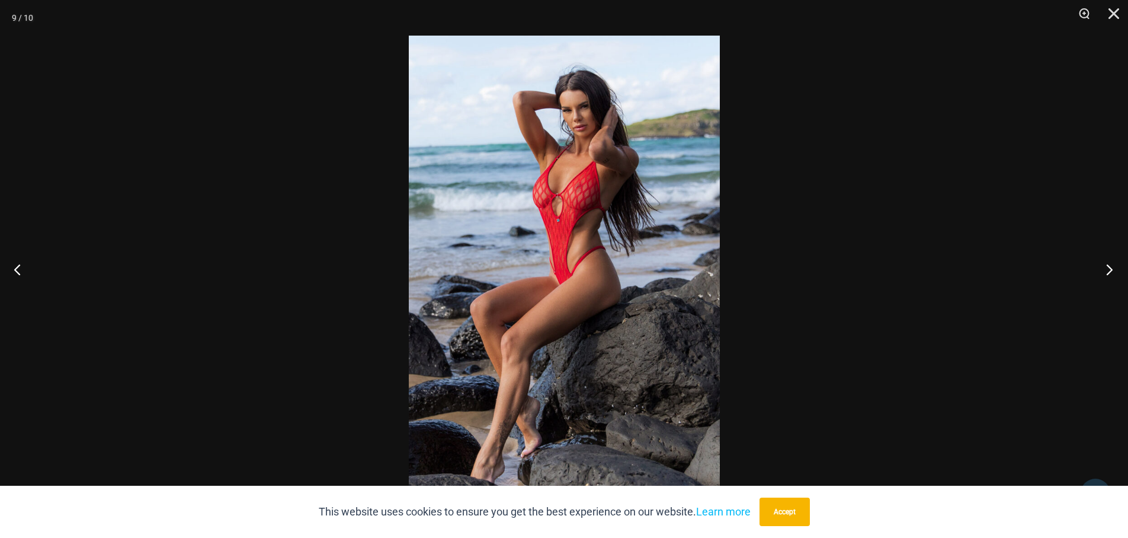
click at [1107, 268] on button "Next" at bounding box center [1106, 268] width 44 height 59
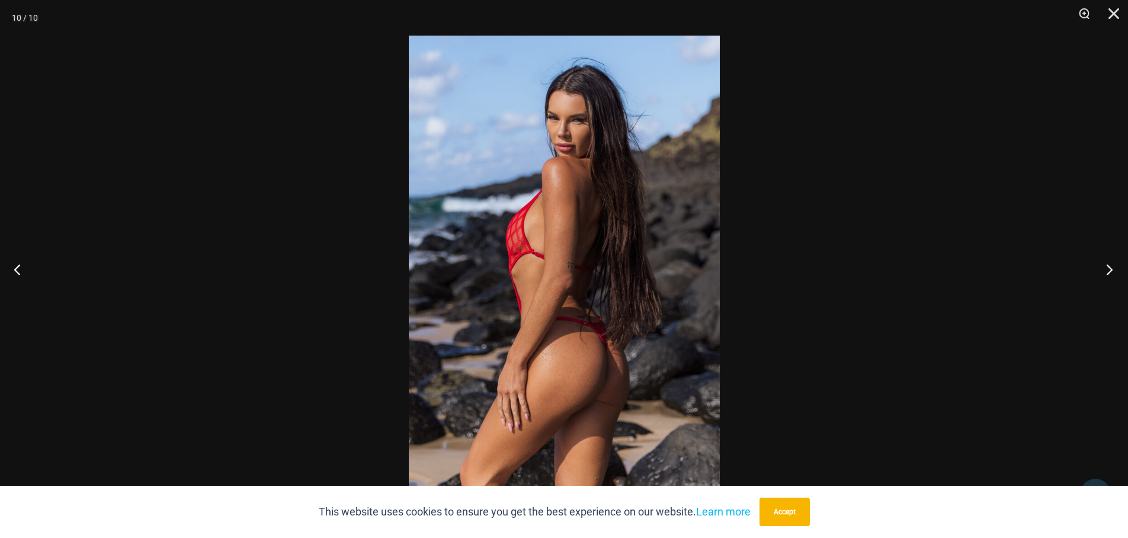
click at [1107, 268] on button "Next" at bounding box center [1106, 268] width 44 height 59
